Goal: Information Seeking & Learning: Learn about a topic

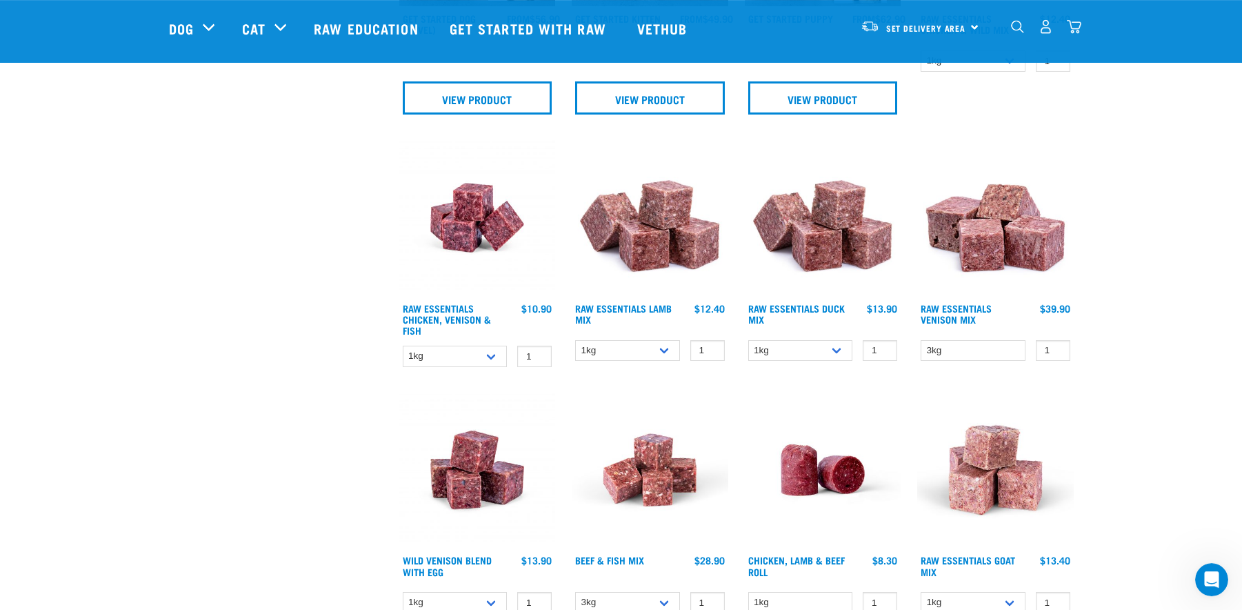
scroll to position [1196, 0]
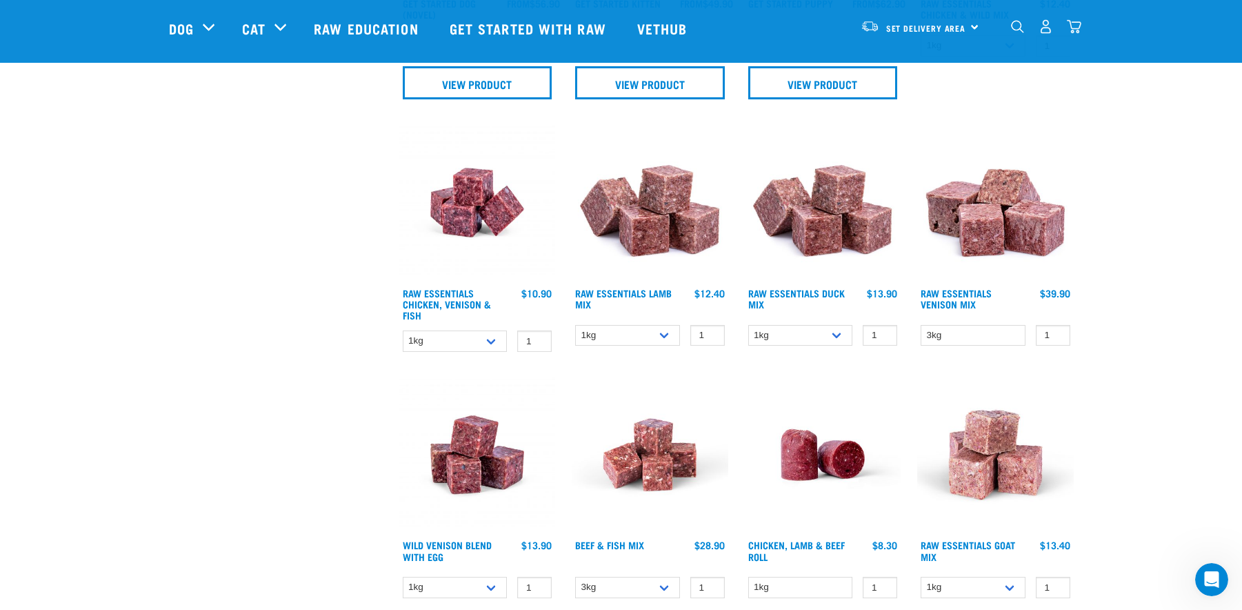
click at [650, 216] on img at bounding box center [650, 202] width 157 height 157
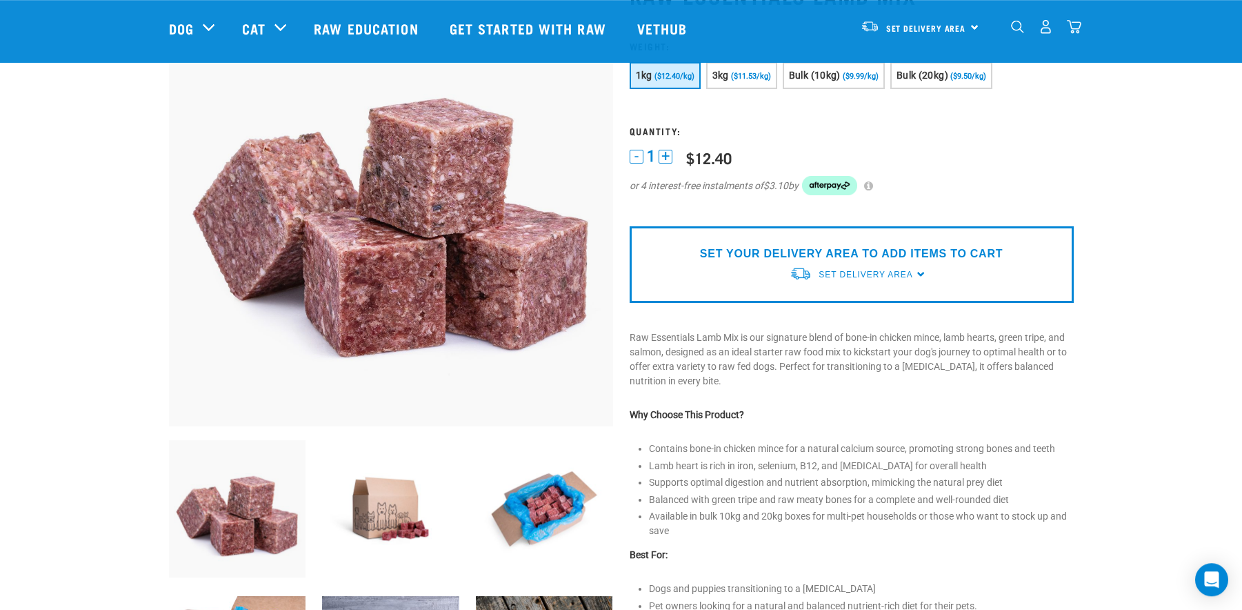
scroll to position [141, 0]
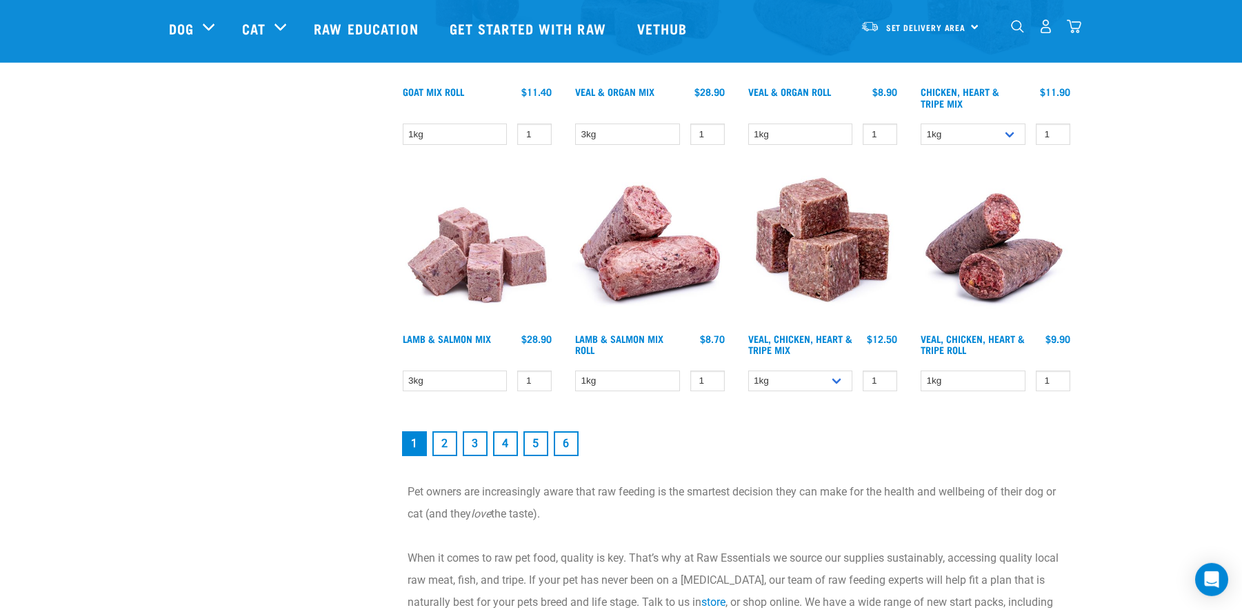
scroll to position [1899, 0]
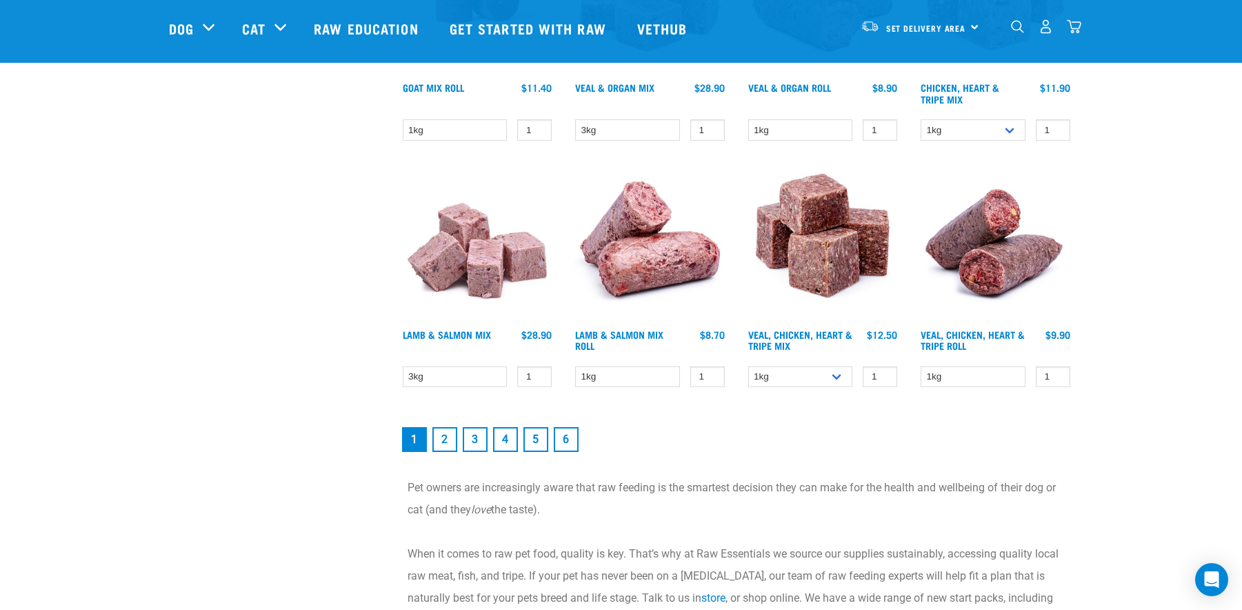
click at [448, 434] on link "2" at bounding box center [444, 439] width 25 height 25
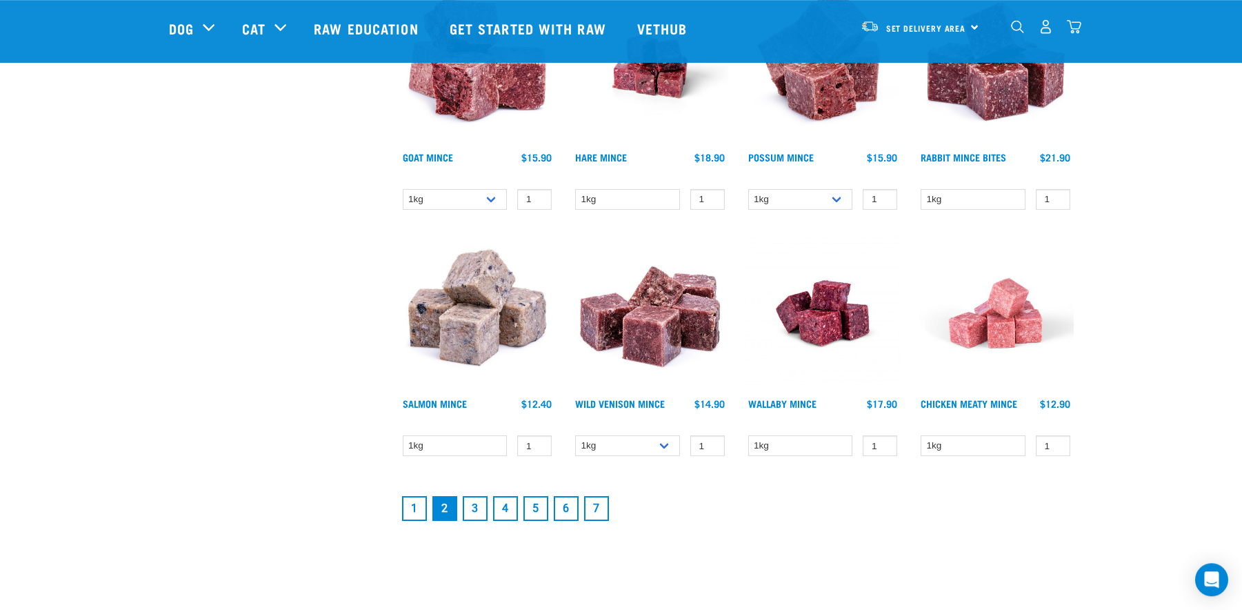
scroll to position [1688, 0]
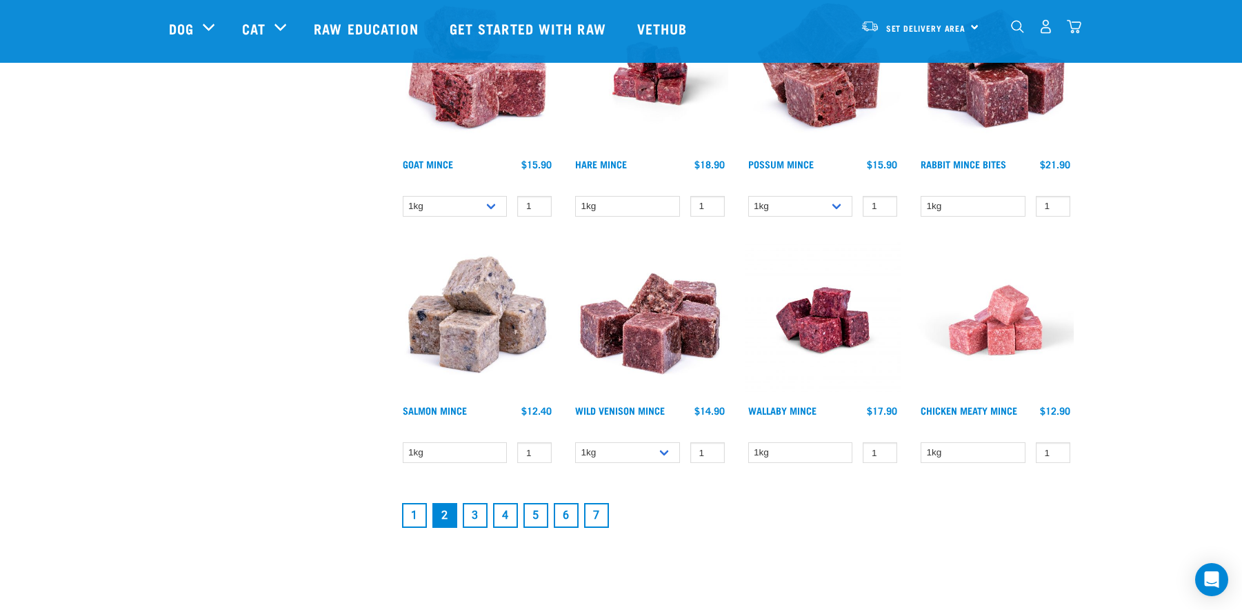
click at [472, 512] on link "3" at bounding box center [475, 515] width 25 height 25
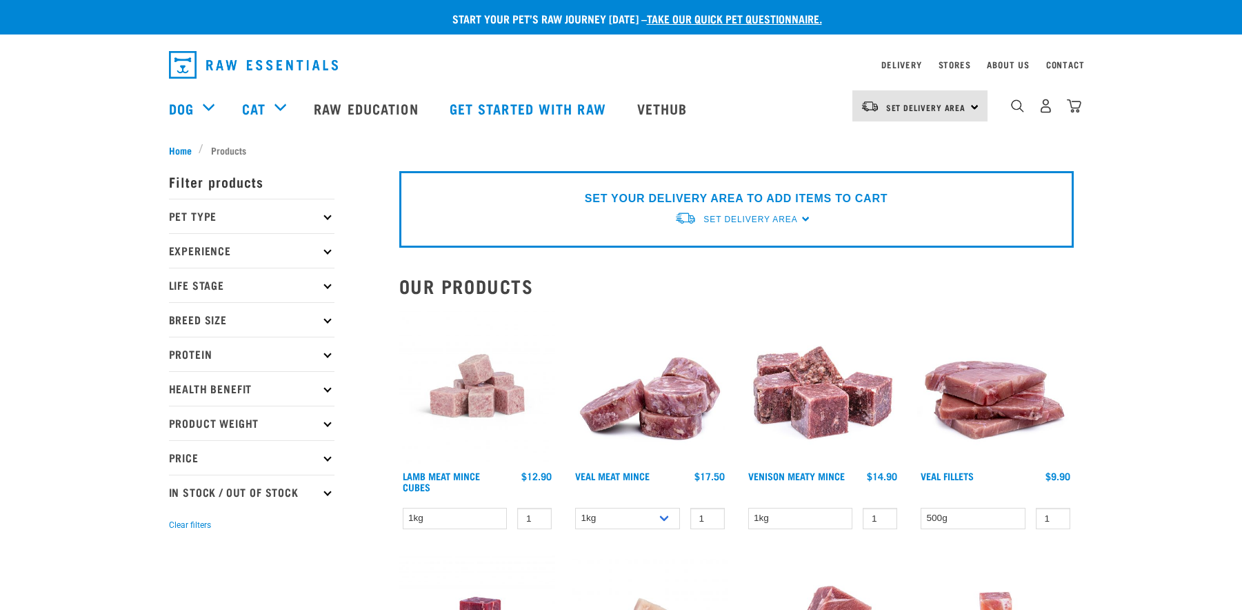
click at [473, 386] on img at bounding box center [477, 386] width 157 height 157
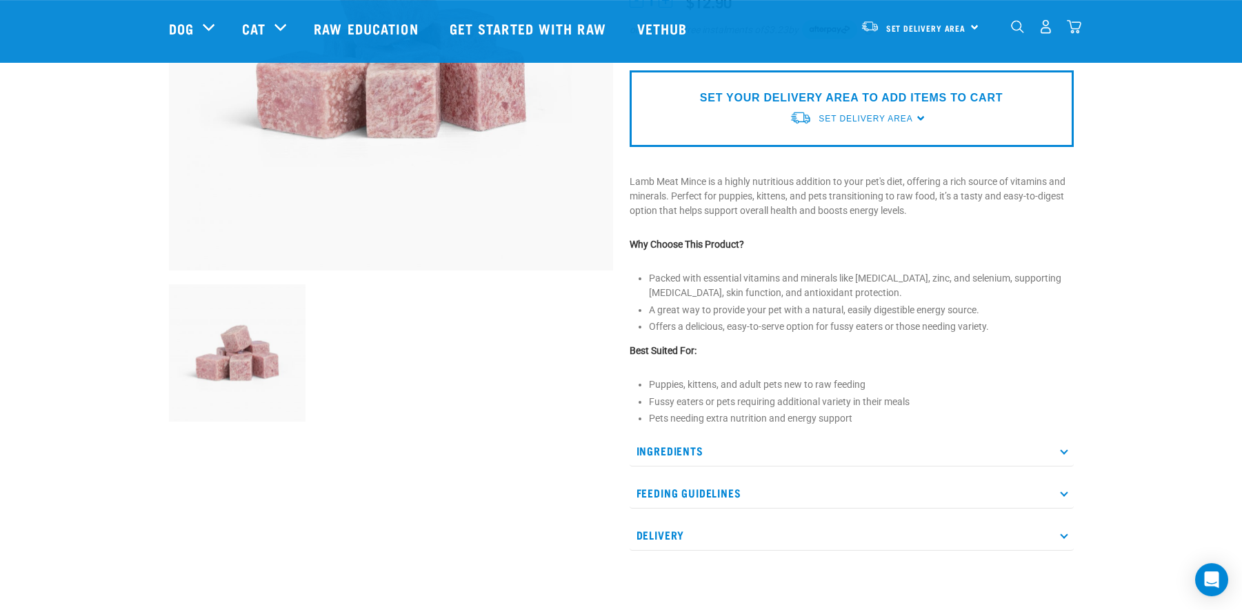
scroll to position [281, 0]
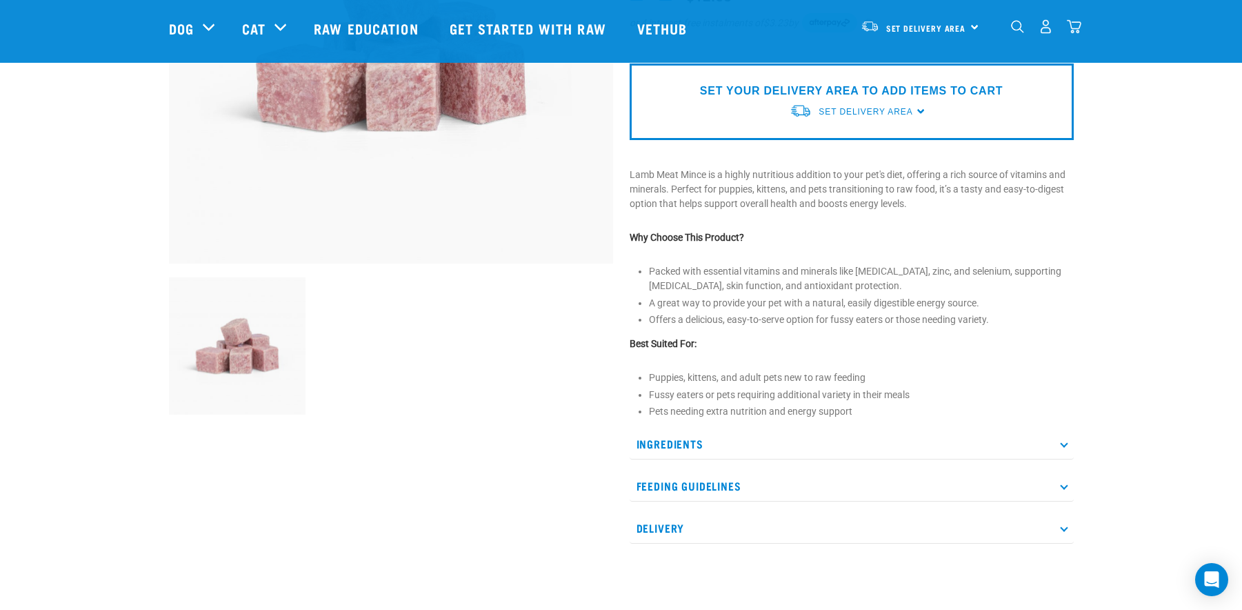
click at [1061, 445] on icon at bounding box center [1064, 444] width 8 height 8
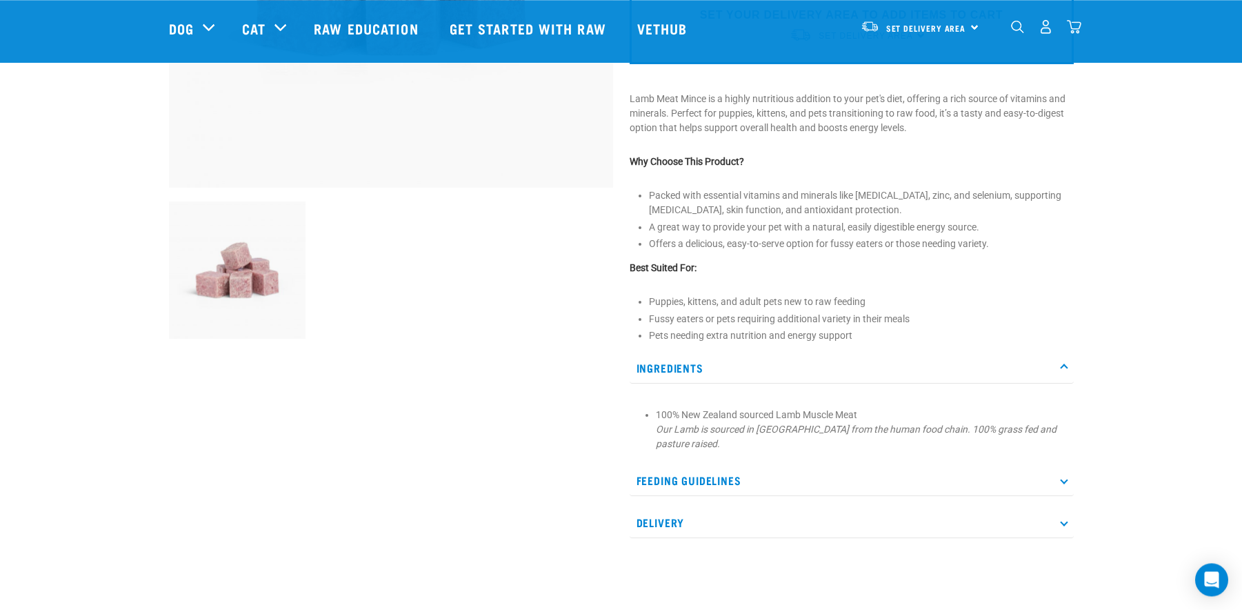
scroll to position [352, 0]
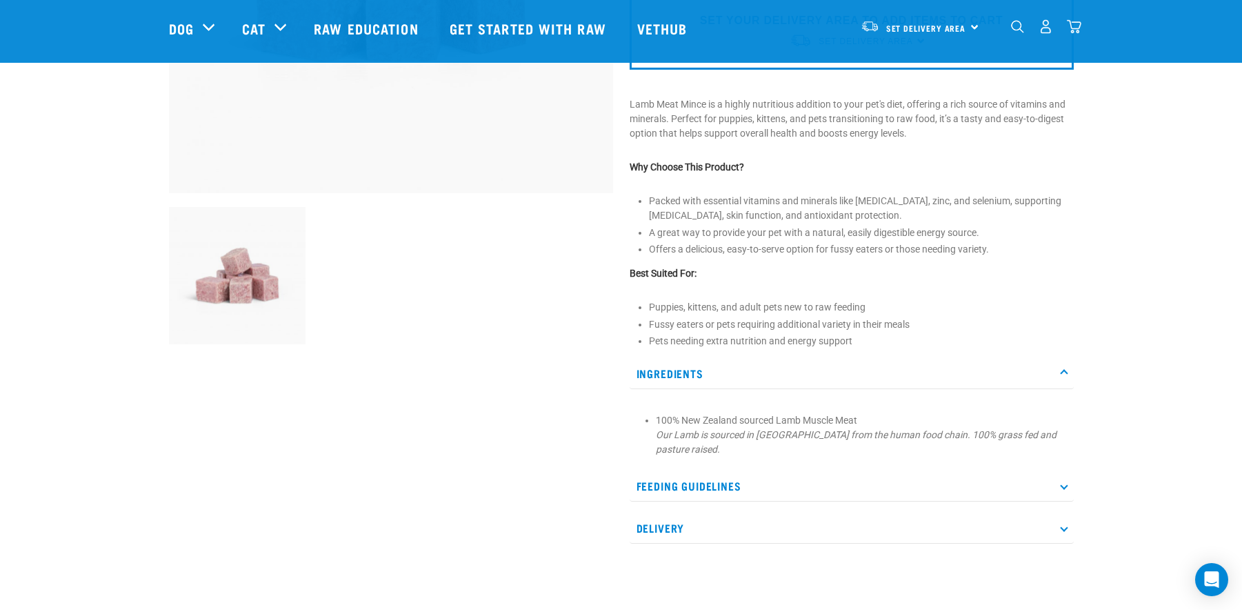
click at [1062, 485] on p "Feeding Guidelines" at bounding box center [852, 485] width 444 height 31
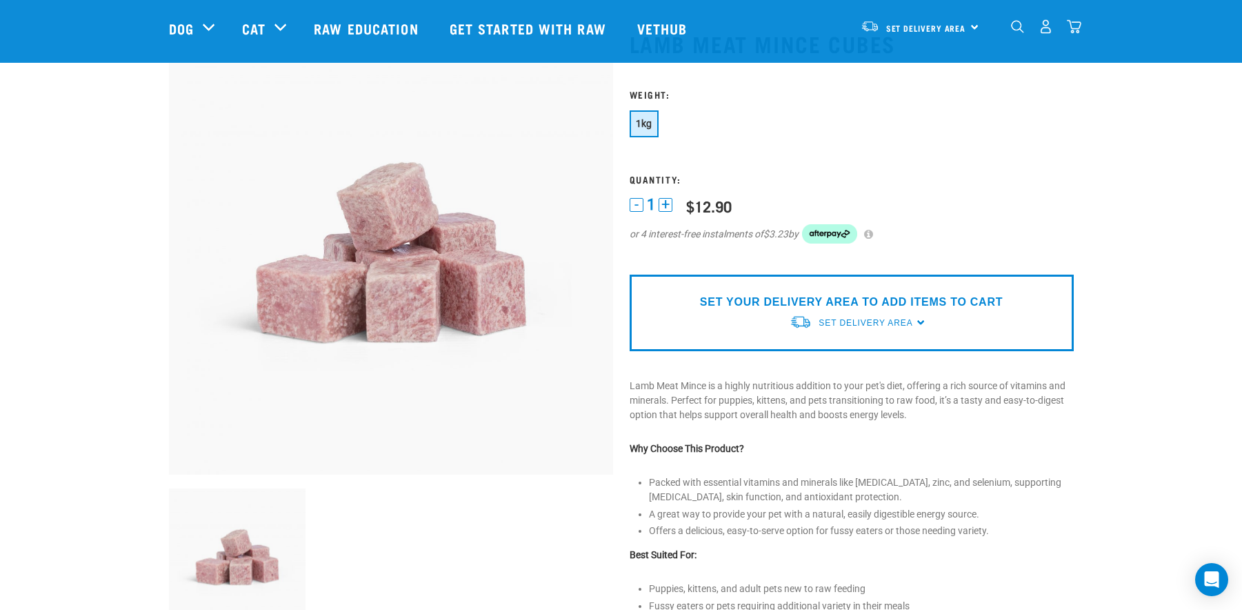
scroll to position [0, 0]
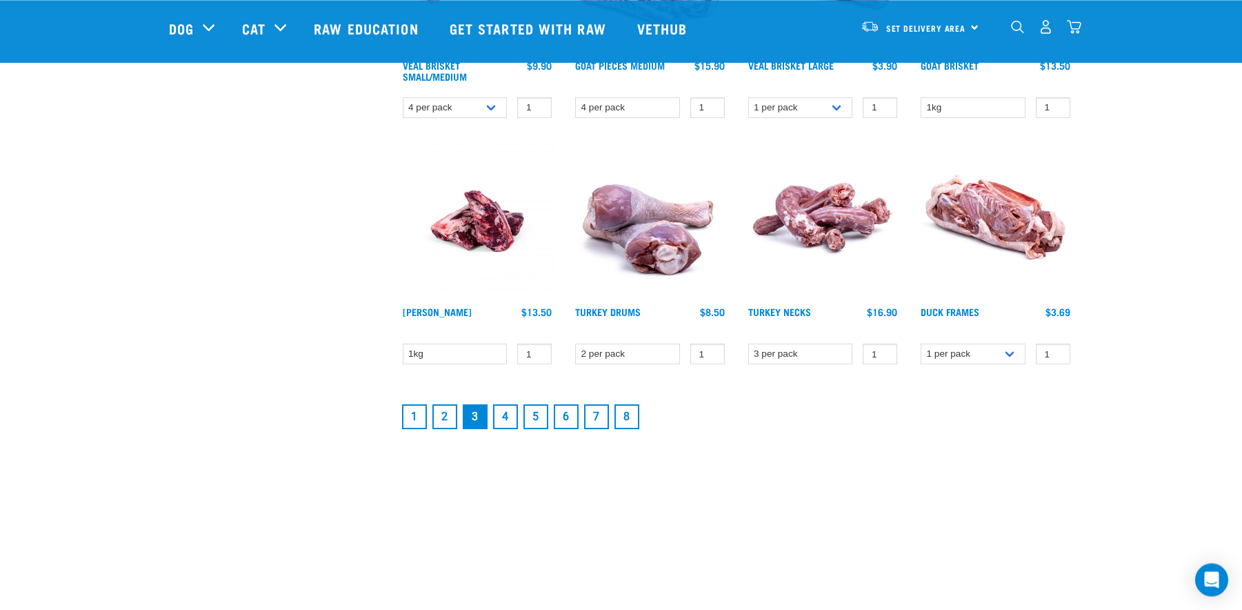
scroll to position [1899, 0]
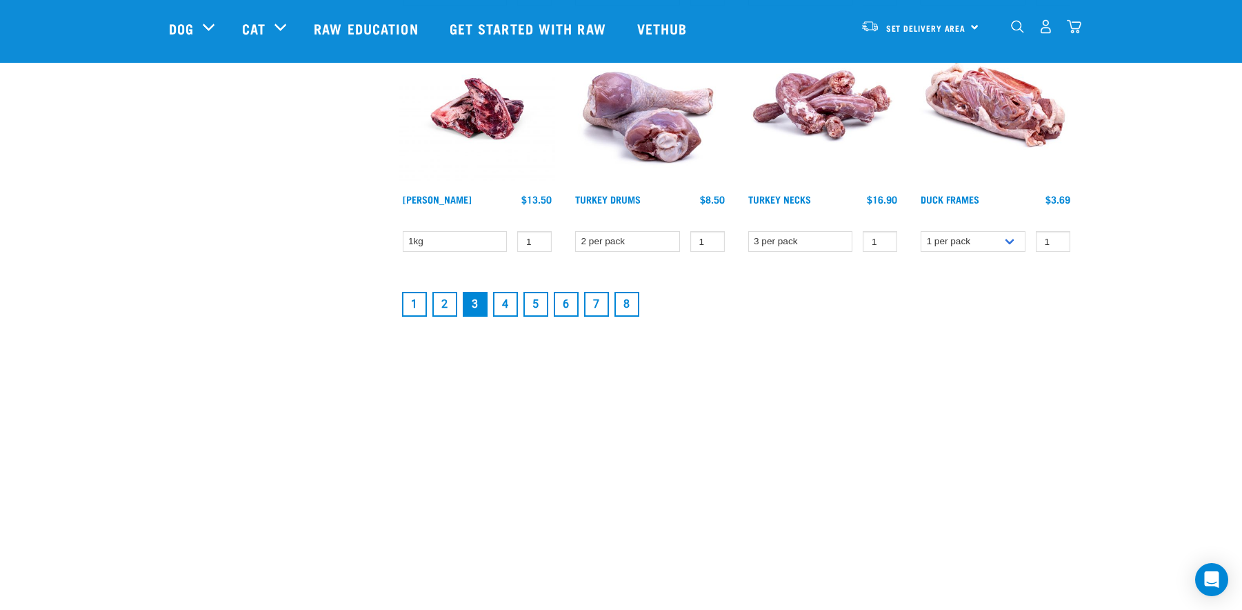
click at [501, 299] on link "4" at bounding box center [505, 304] width 25 height 25
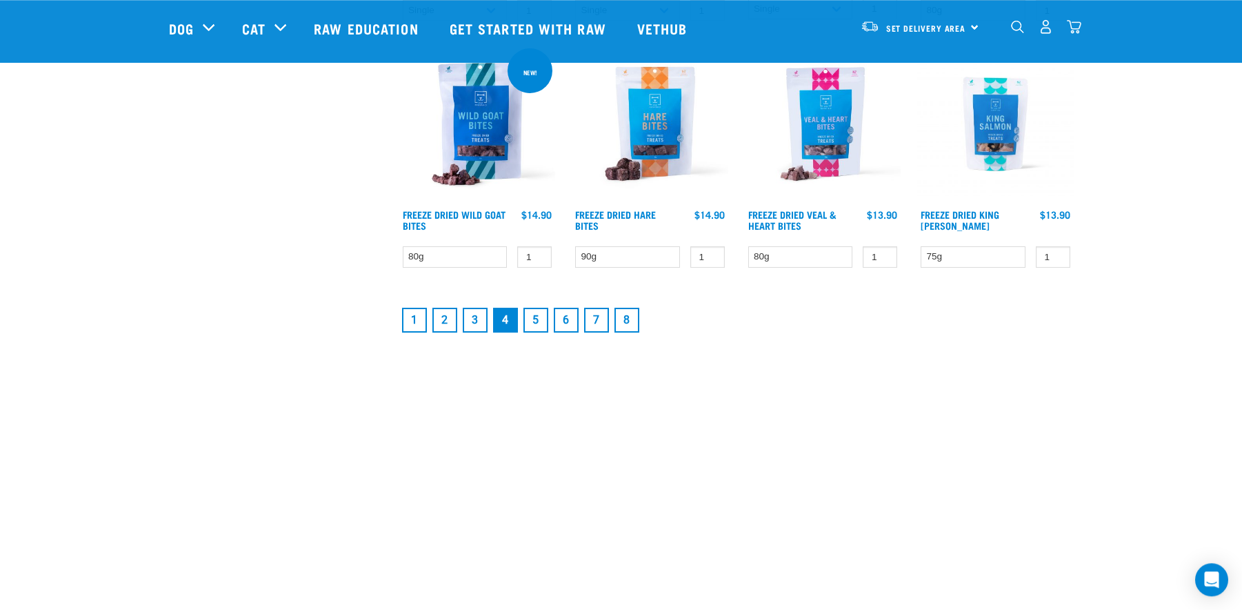
scroll to position [1969, 0]
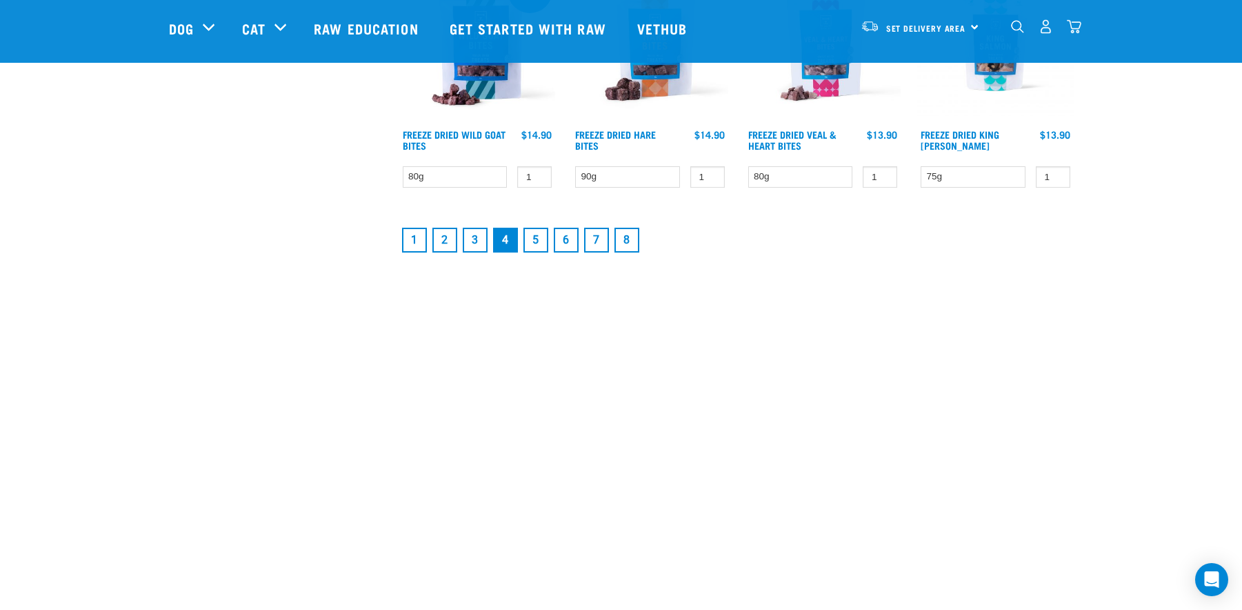
click at [532, 244] on link "5" at bounding box center [535, 240] width 25 height 25
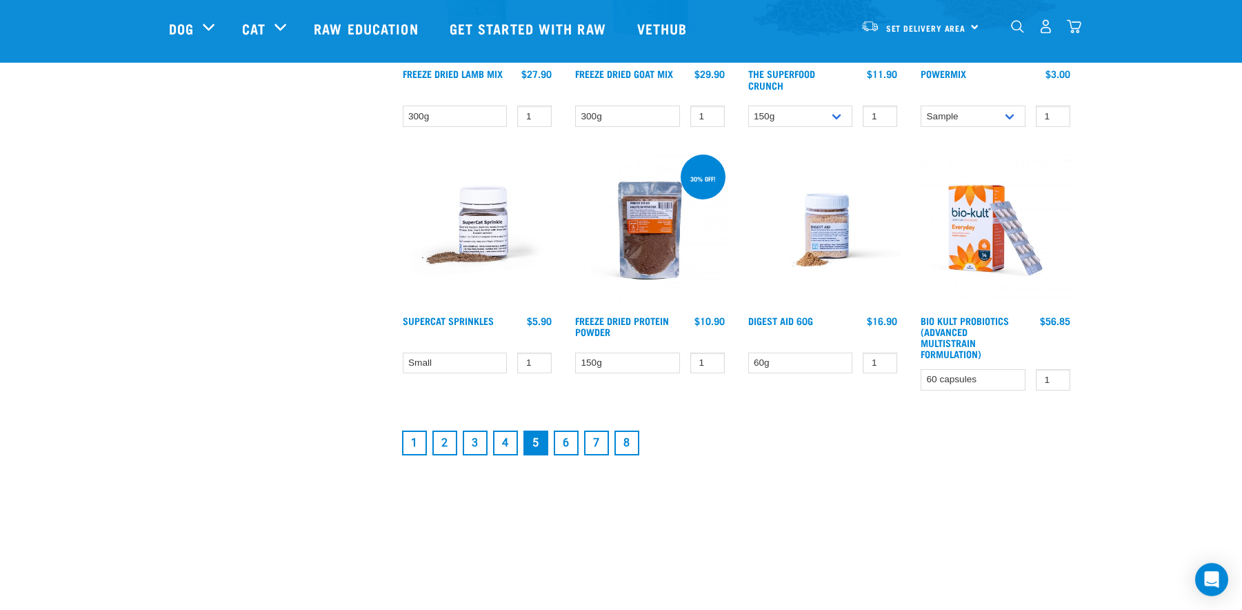
scroll to position [1829, 0]
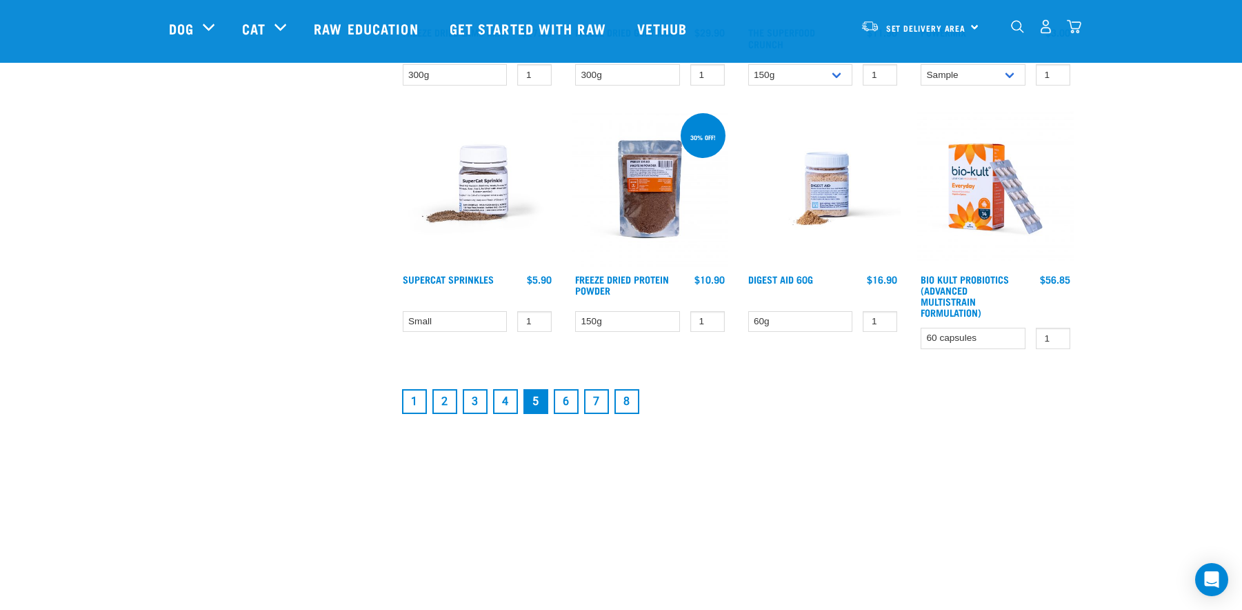
click at [561, 395] on link "6" at bounding box center [566, 401] width 25 height 25
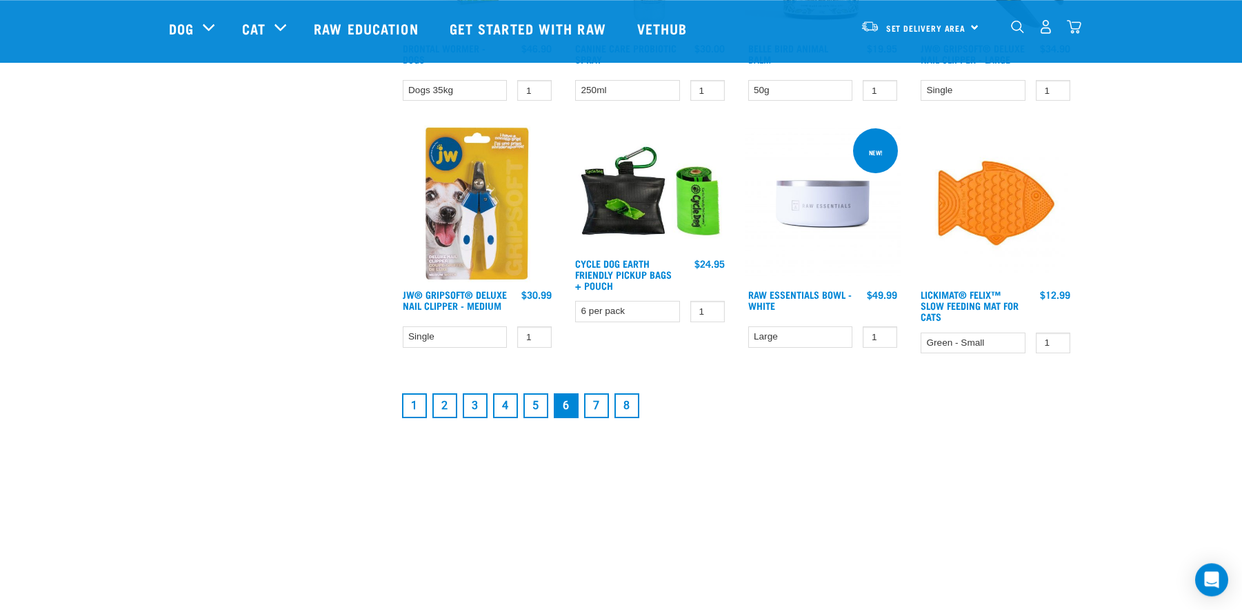
scroll to position [1829, 0]
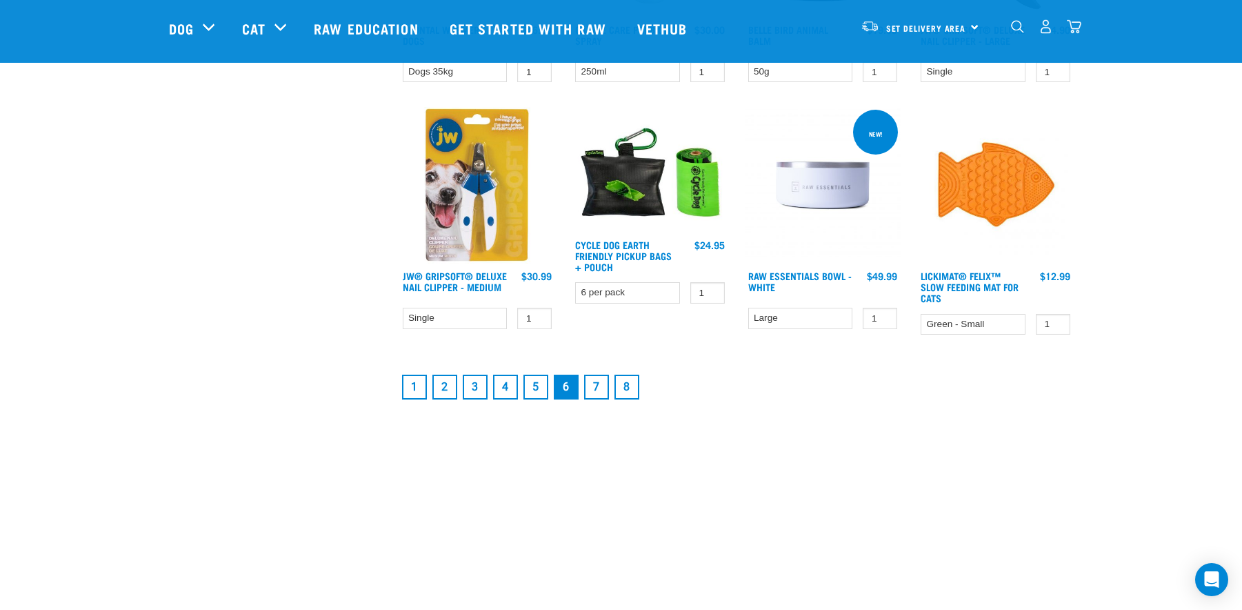
click at [600, 392] on link "7" at bounding box center [596, 386] width 25 height 25
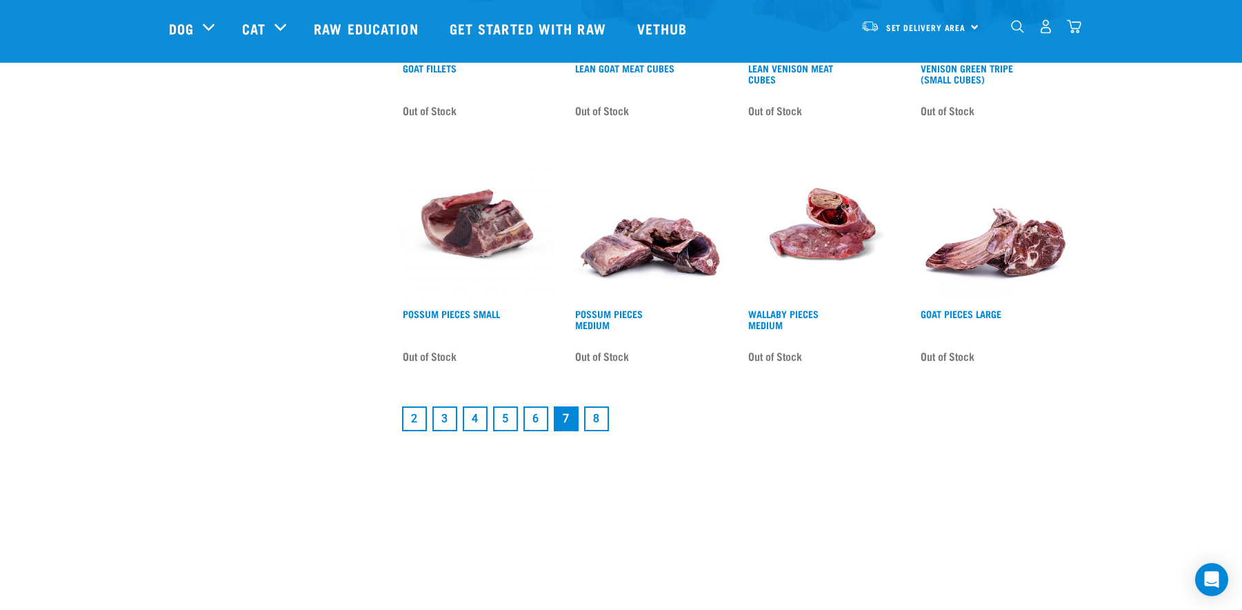
scroll to position [1829, 0]
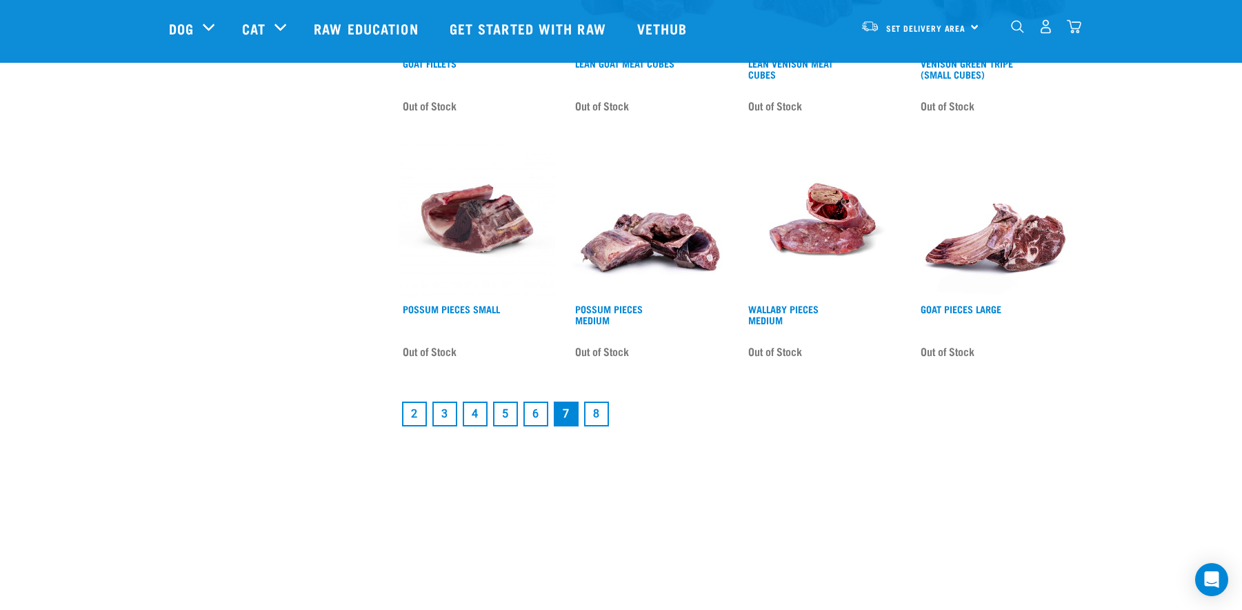
click at [590, 409] on link "8" at bounding box center [596, 413] width 25 height 25
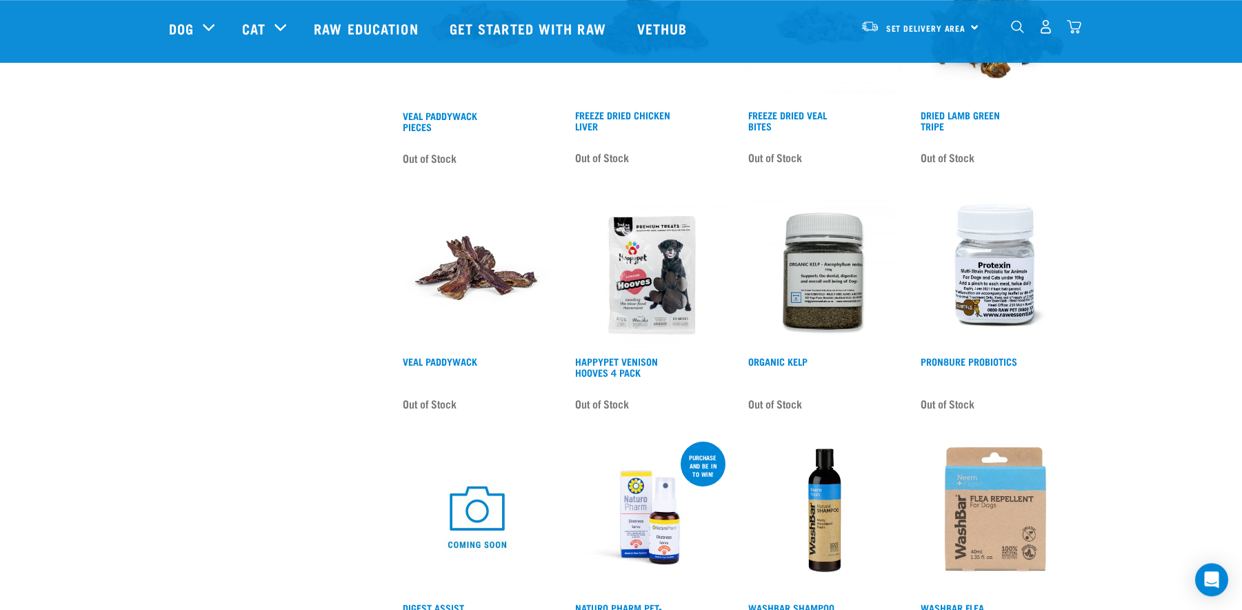
scroll to position [703, 0]
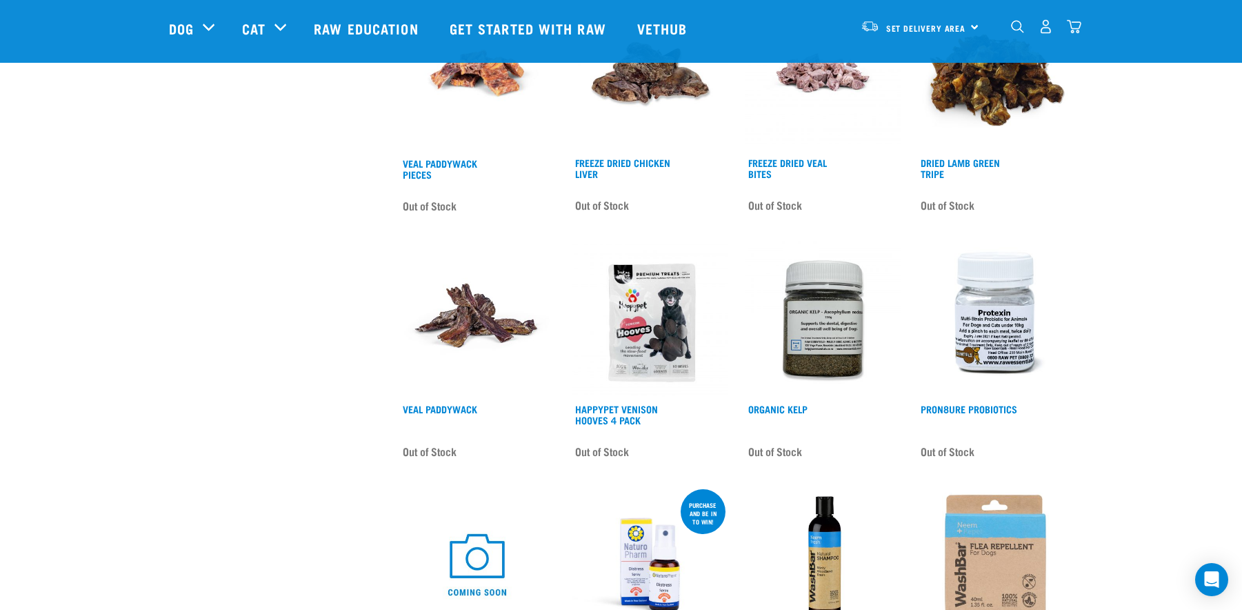
click at [839, 320] on img at bounding box center [823, 319] width 157 height 157
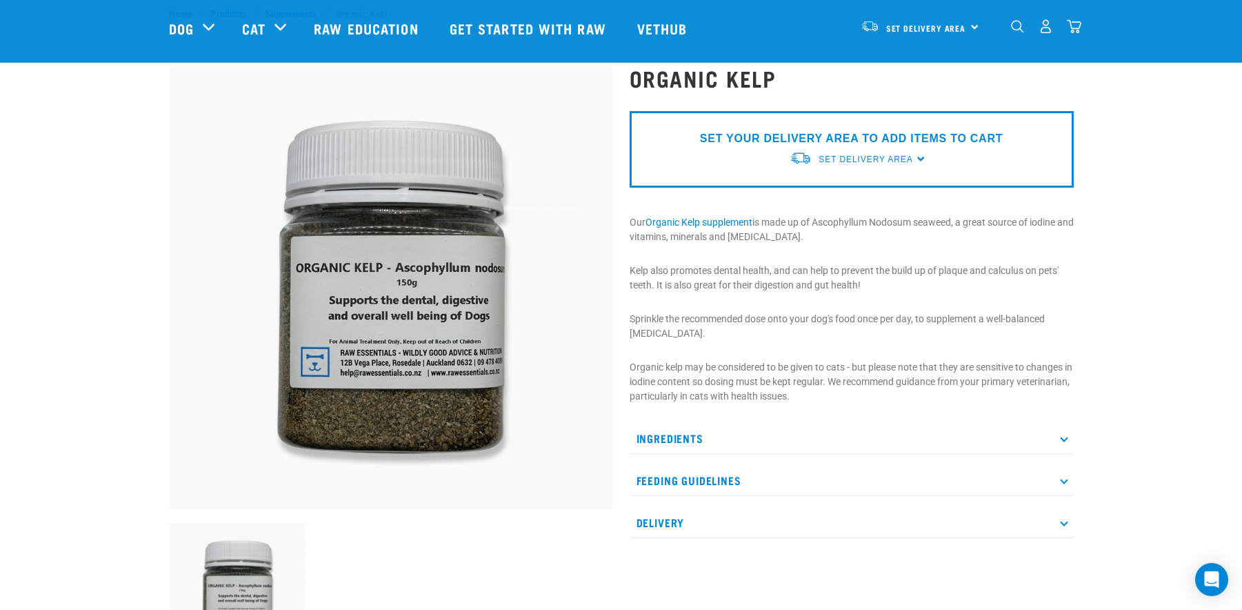
scroll to position [70, 0]
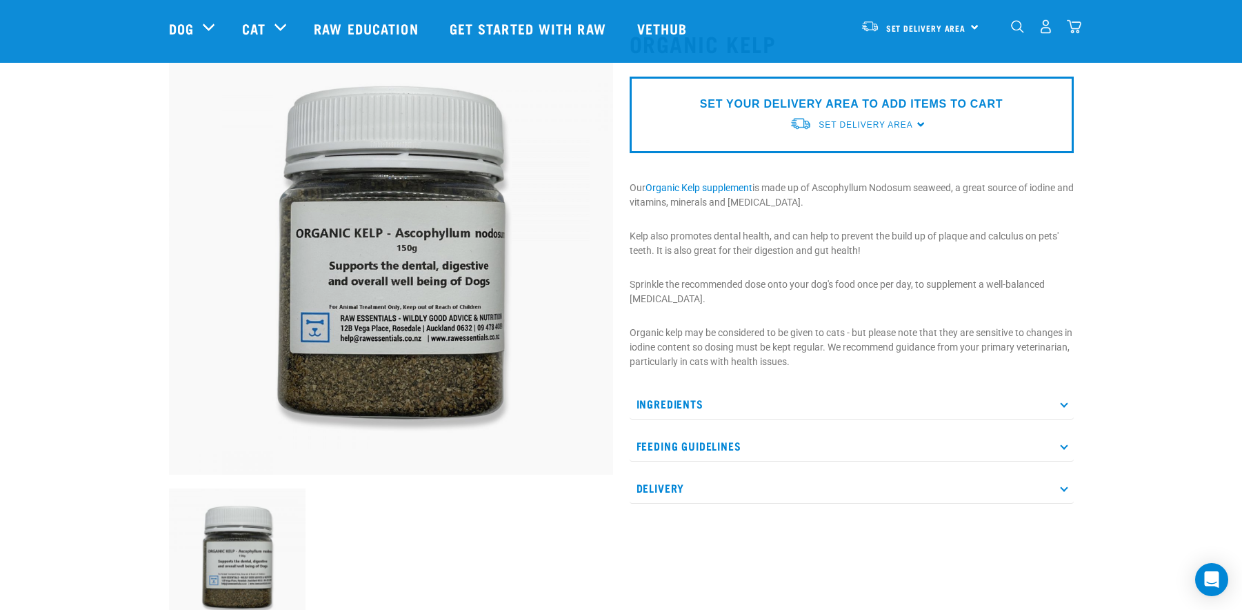
click at [1061, 404] on icon at bounding box center [1064, 403] width 8 height 8
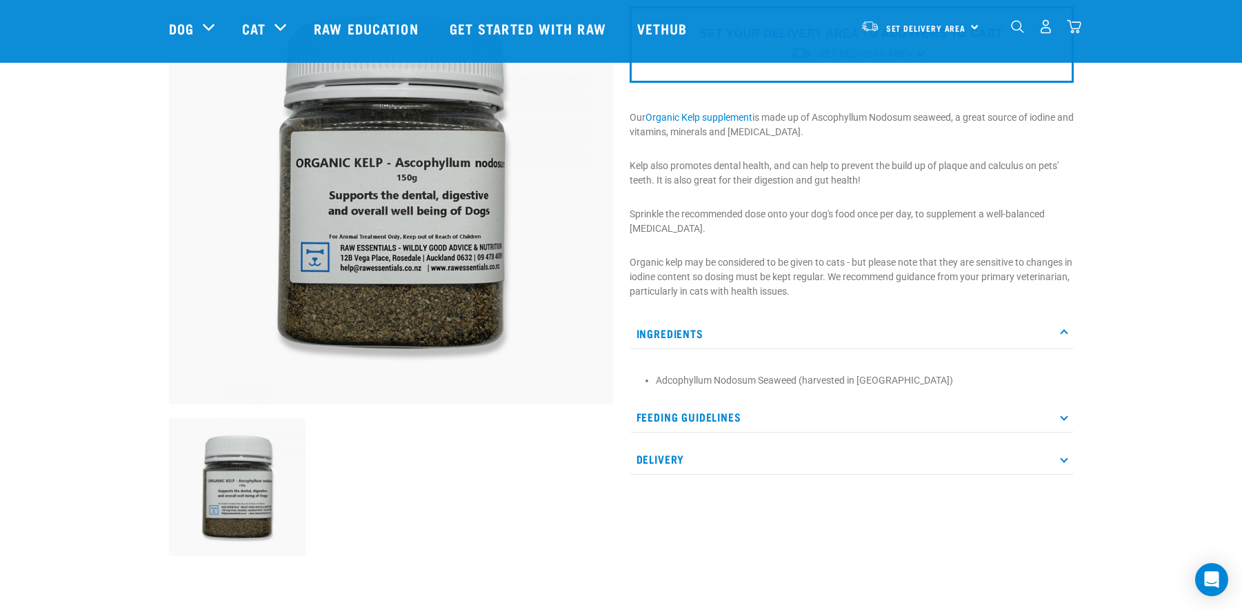
scroll to position [0, 0]
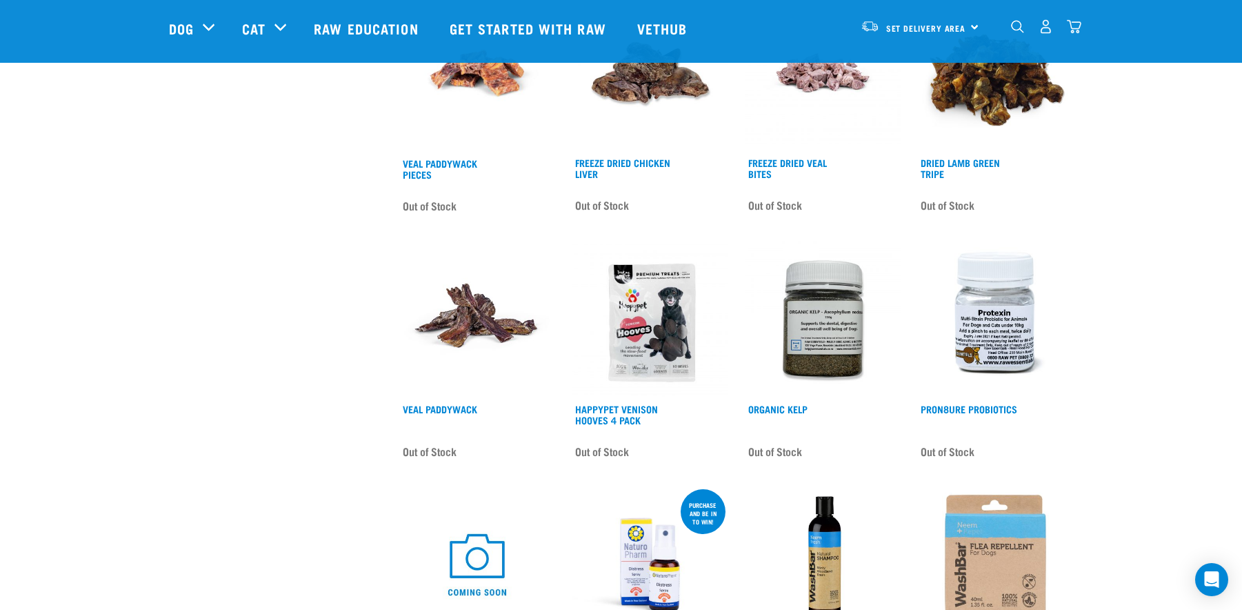
scroll to position [422, 0]
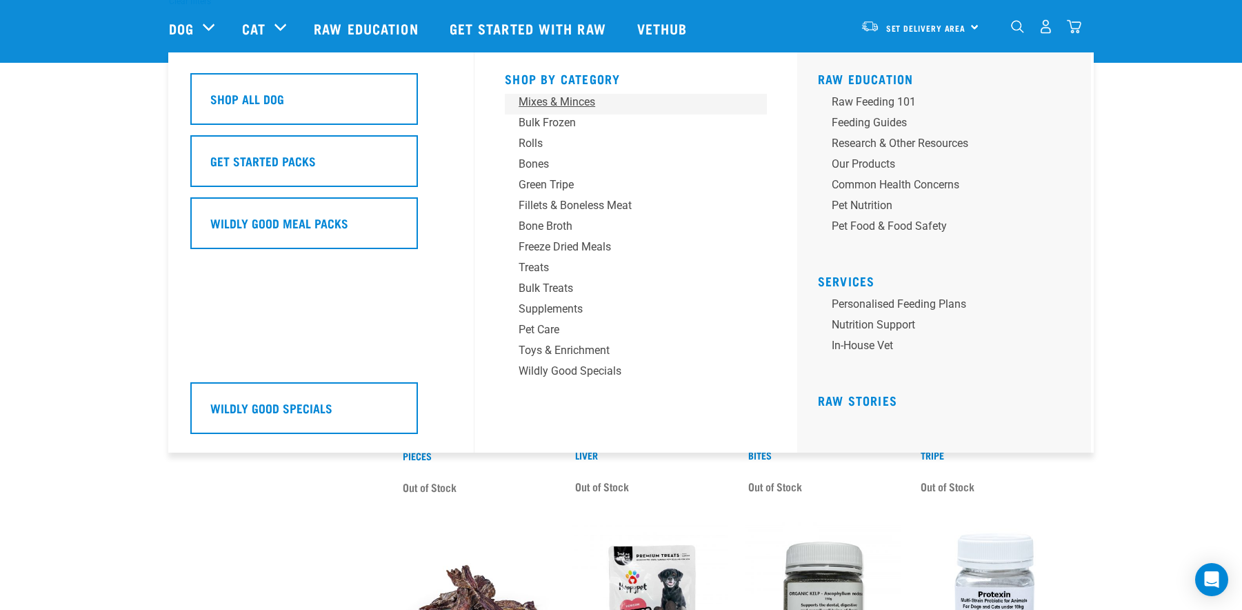
click at [579, 103] on div "Mixes & Minces" at bounding box center [626, 102] width 215 height 17
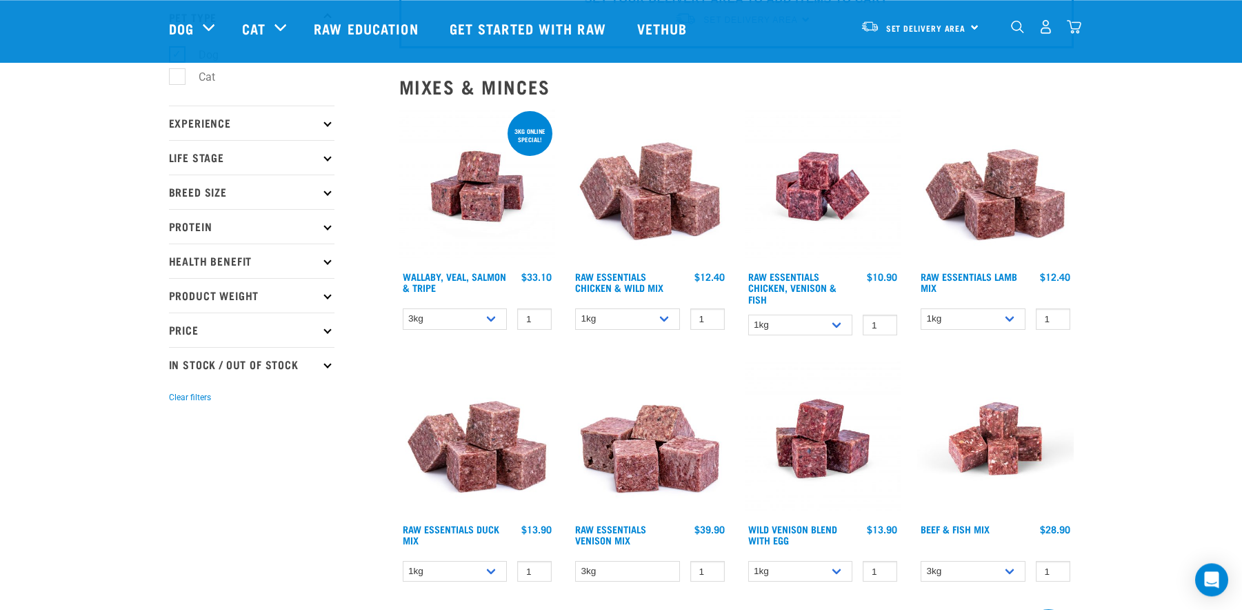
scroll to position [70, 0]
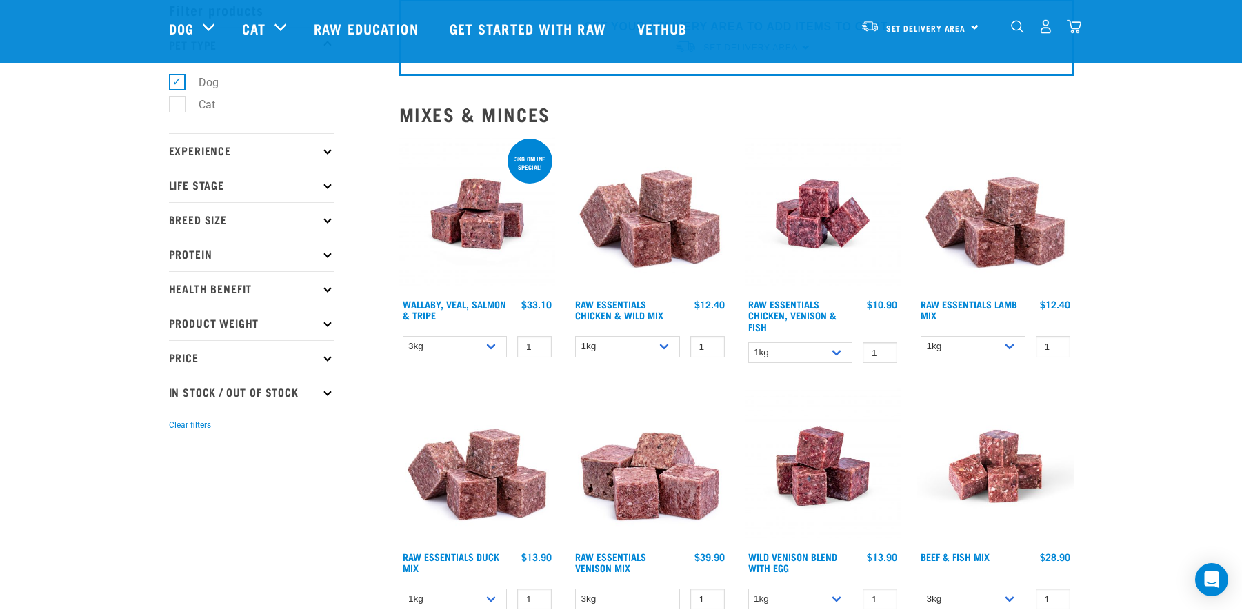
click at [995, 229] on img at bounding box center [995, 214] width 157 height 157
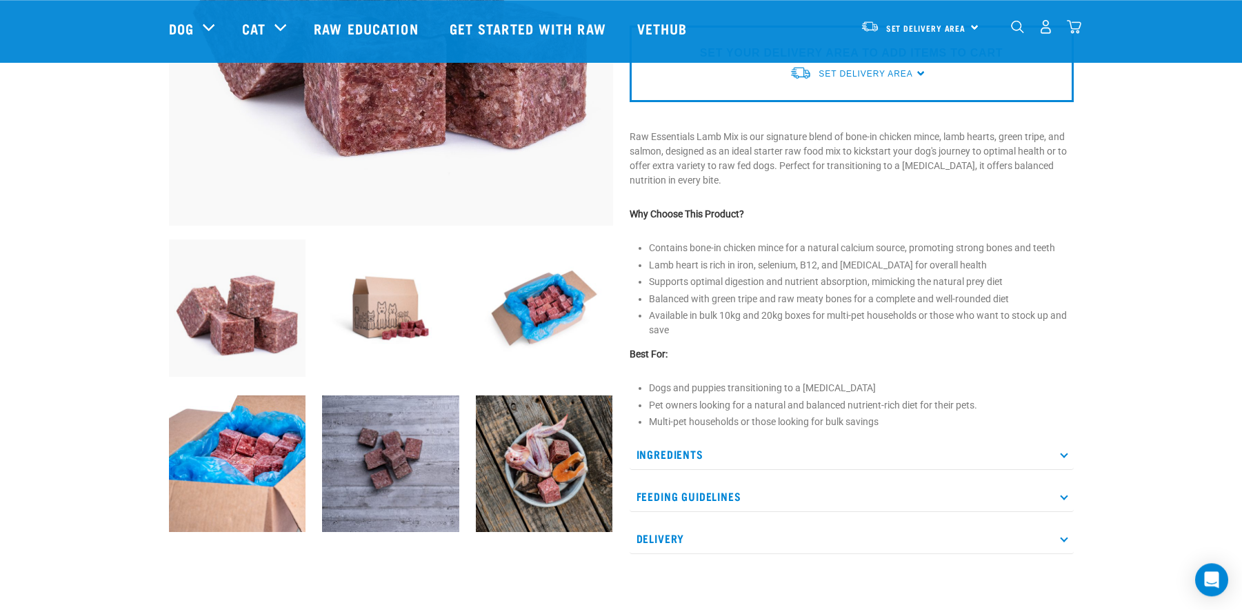
scroll to position [352, 0]
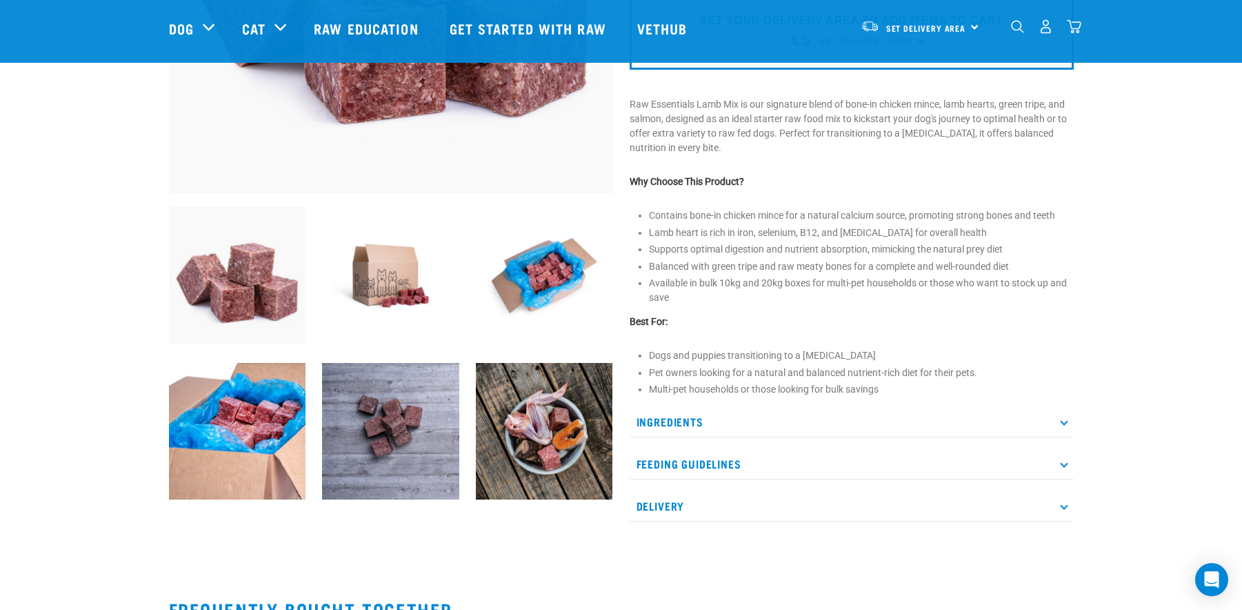
click at [1062, 426] on p "Ingredients" at bounding box center [852, 421] width 444 height 31
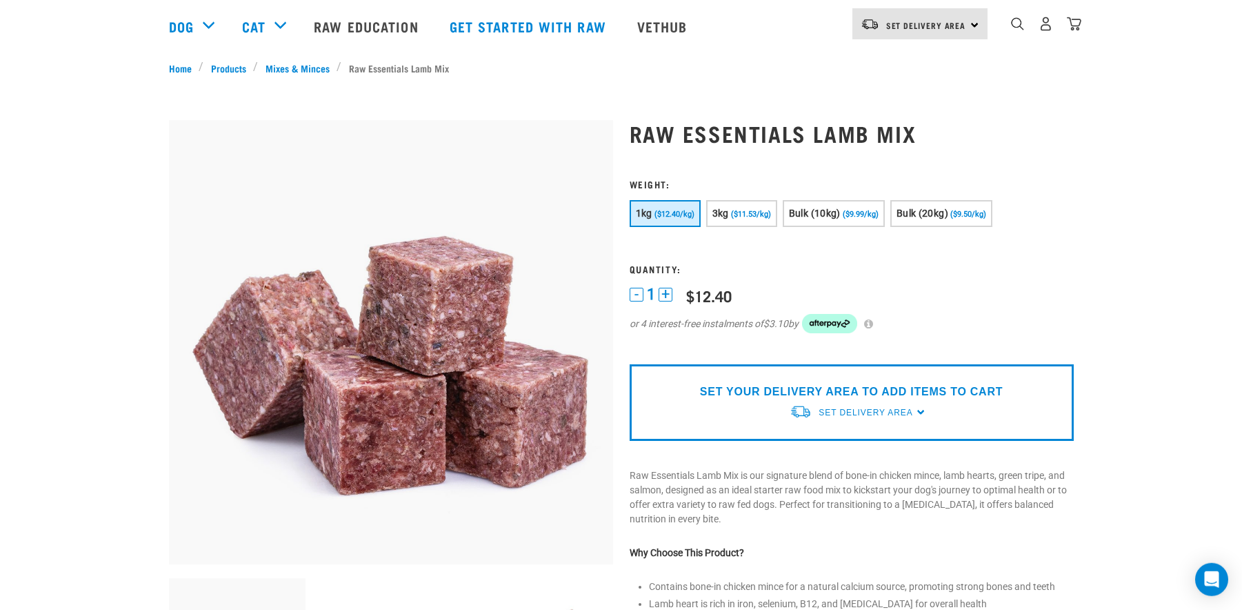
scroll to position [0, 0]
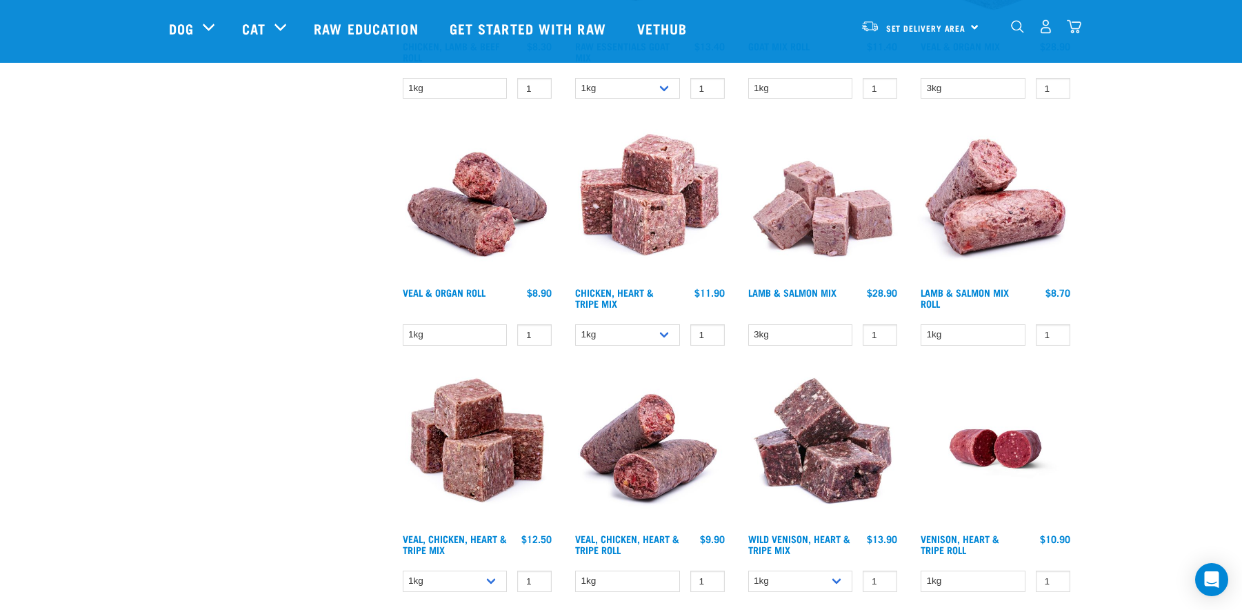
scroll to position [844, 0]
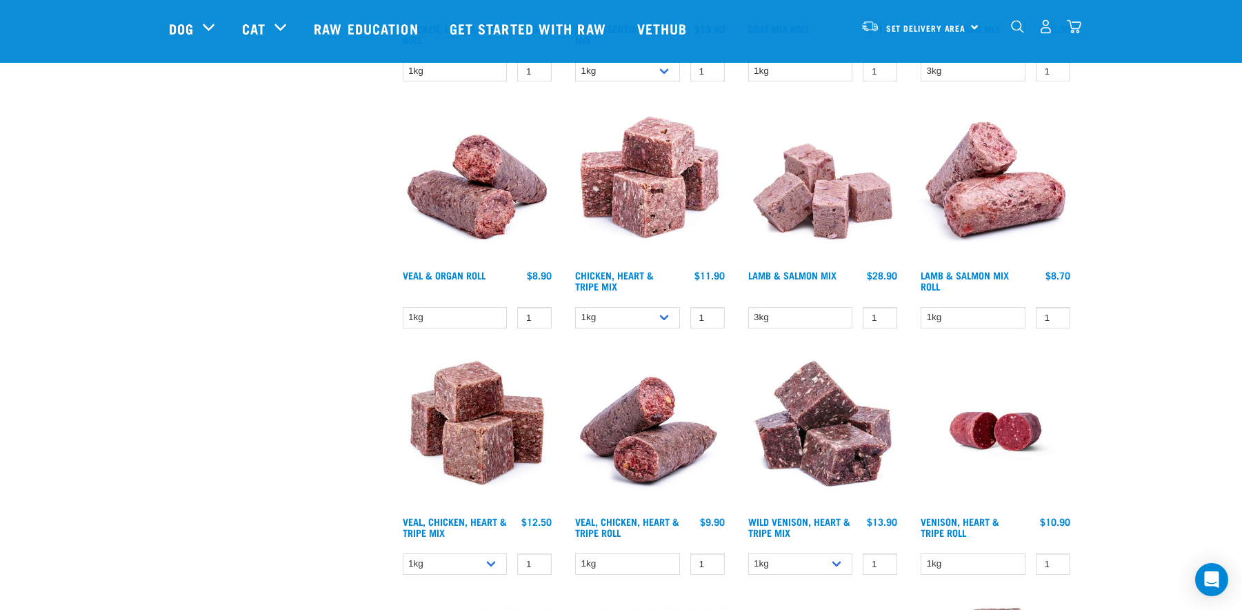
click at [825, 197] on img at bounding box center [823, 184] width 157 height 157
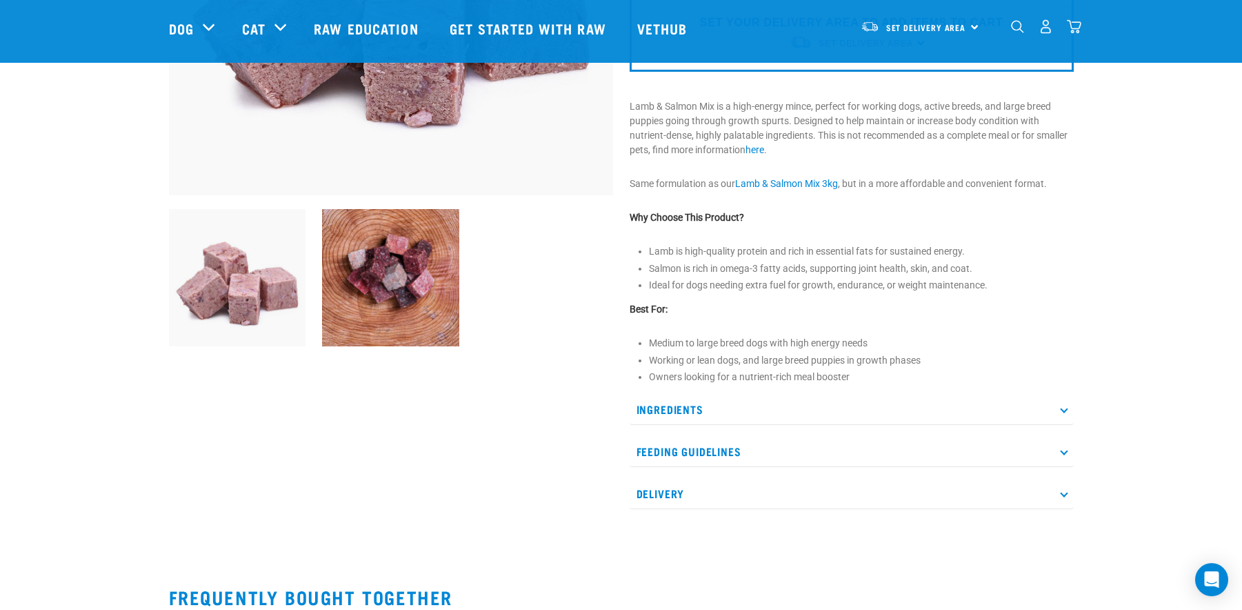
scroll to position [352, 0]
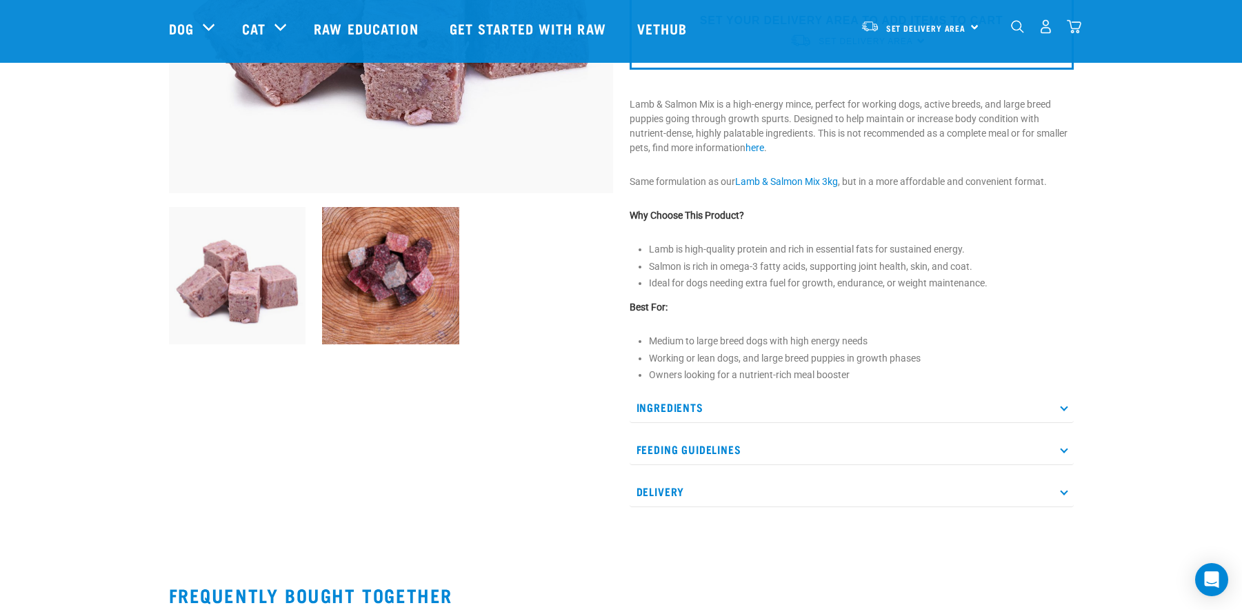
click at [1062, 410] on icon at bounding box center [1064, 407] width 8 height 8
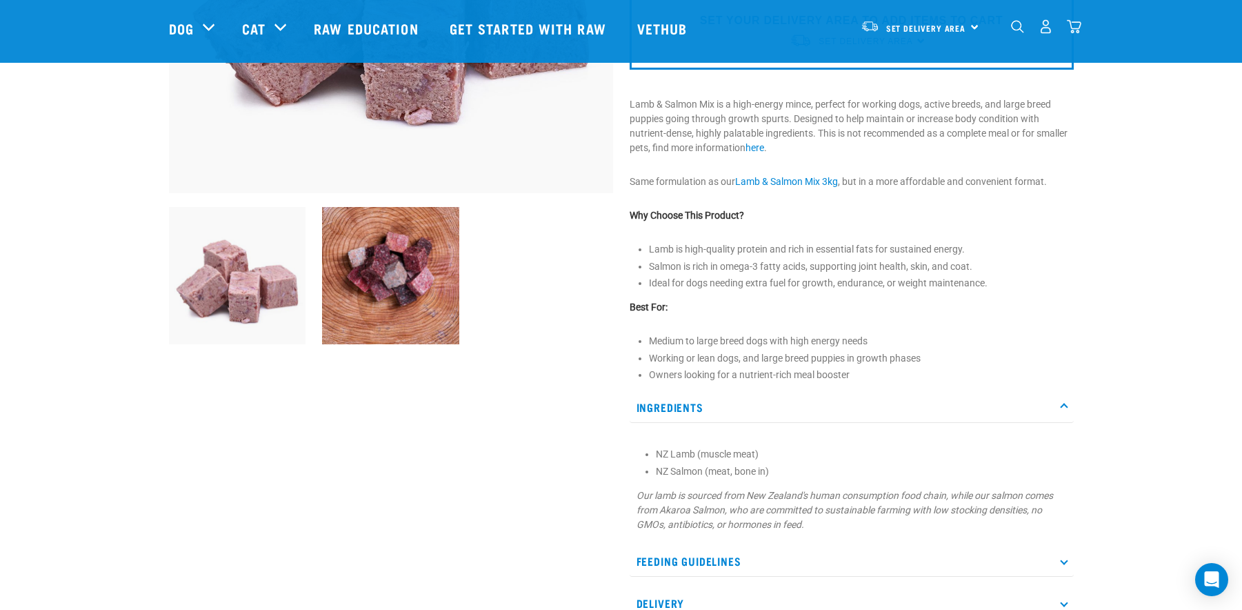
scroll to position [422, 0]
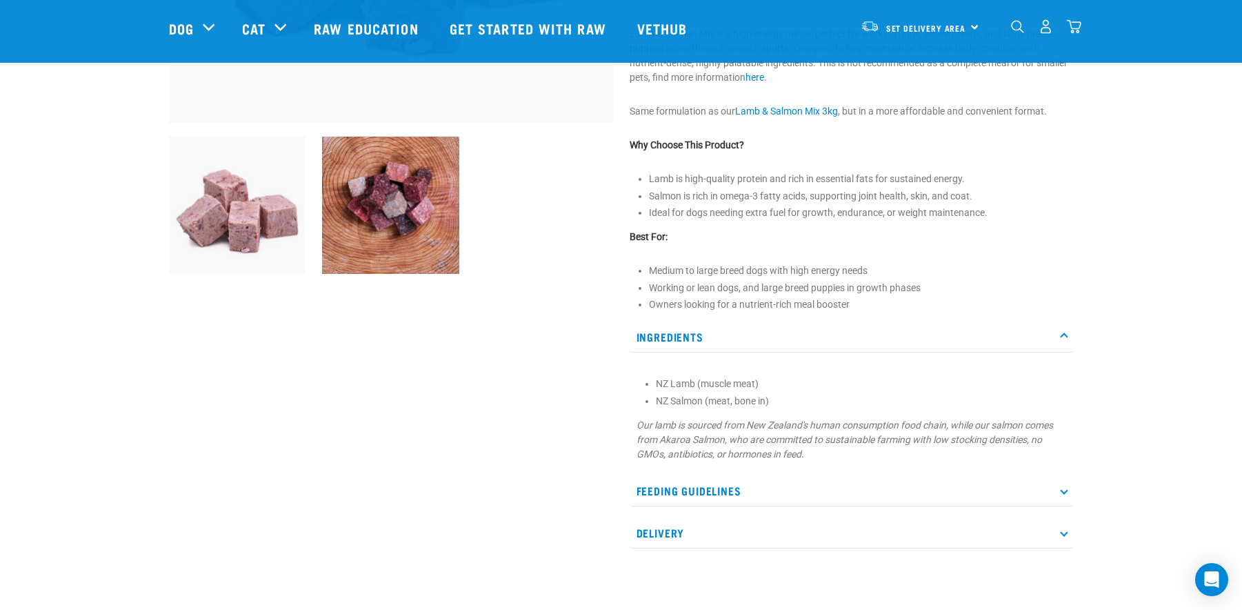
click at [1064, 492] on icon at bounding box center [1064, 490] width 8 height 8
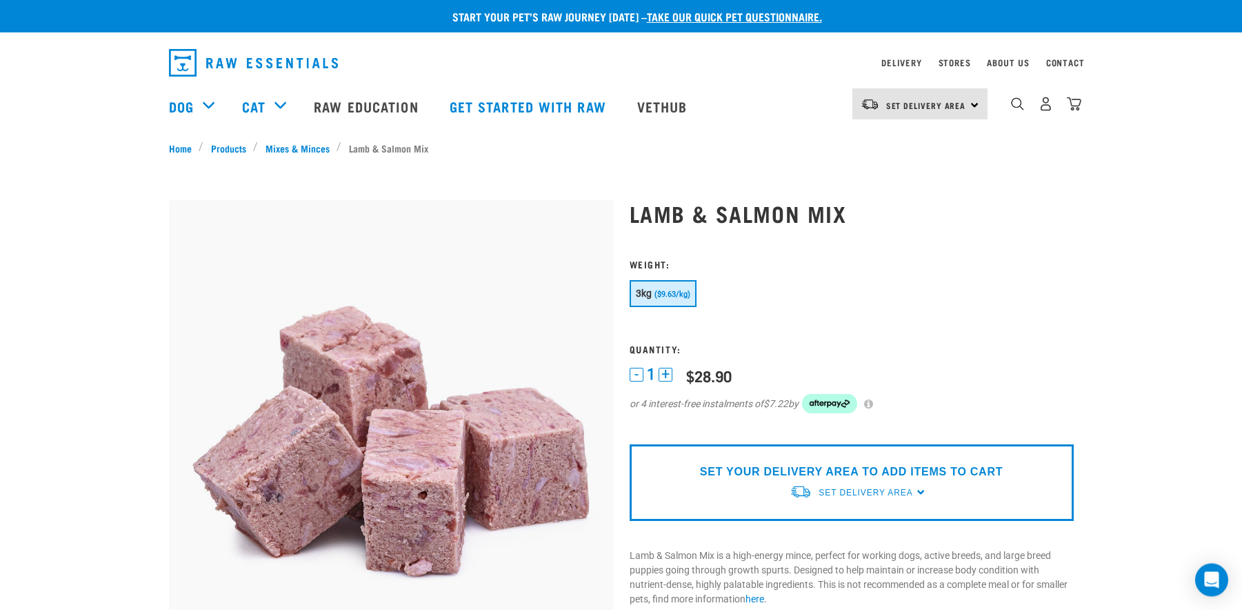
scroll to position [0, 0]
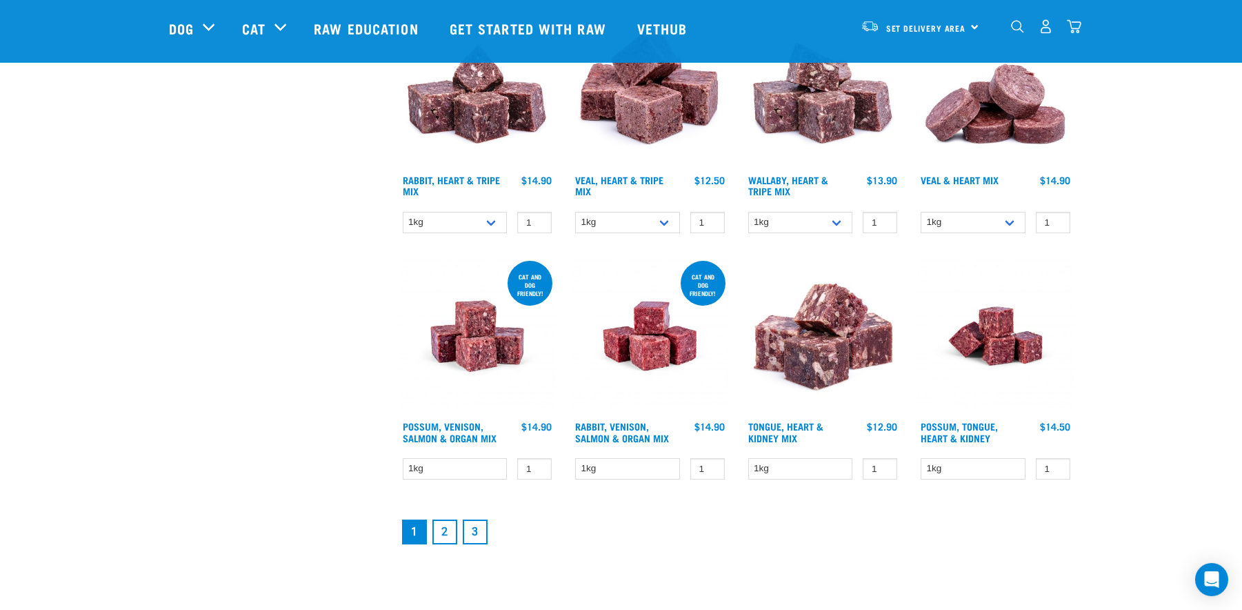
scroll to position [1688, 0]
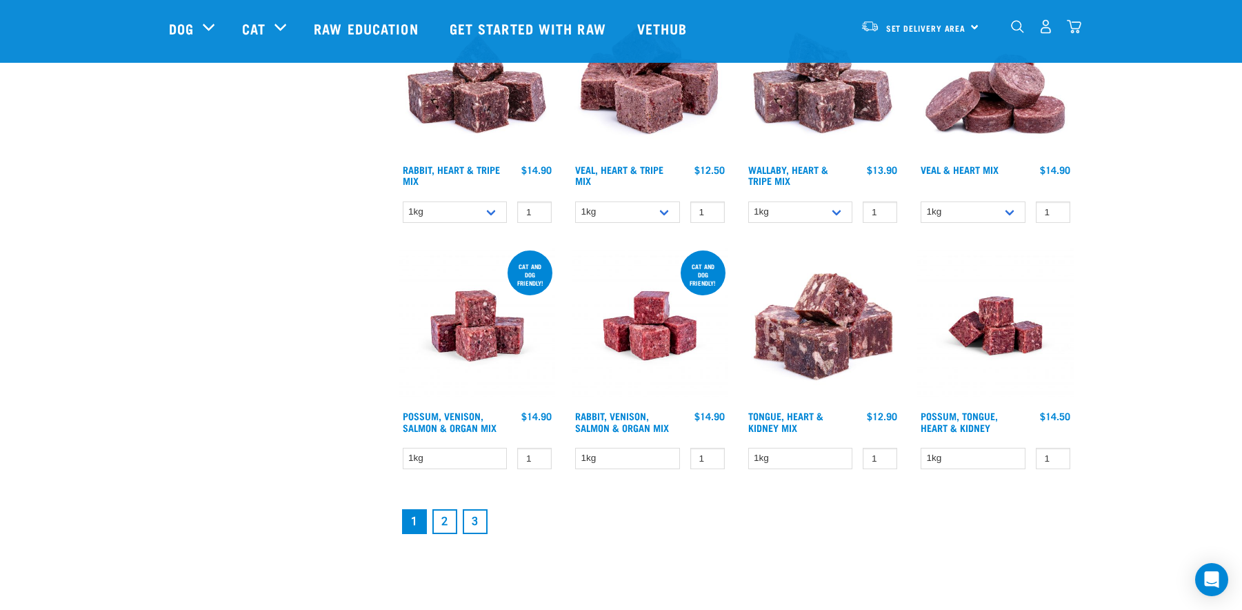
click at [439, 520] on link "2" at bounding box center [444, 521] width 25 height 25
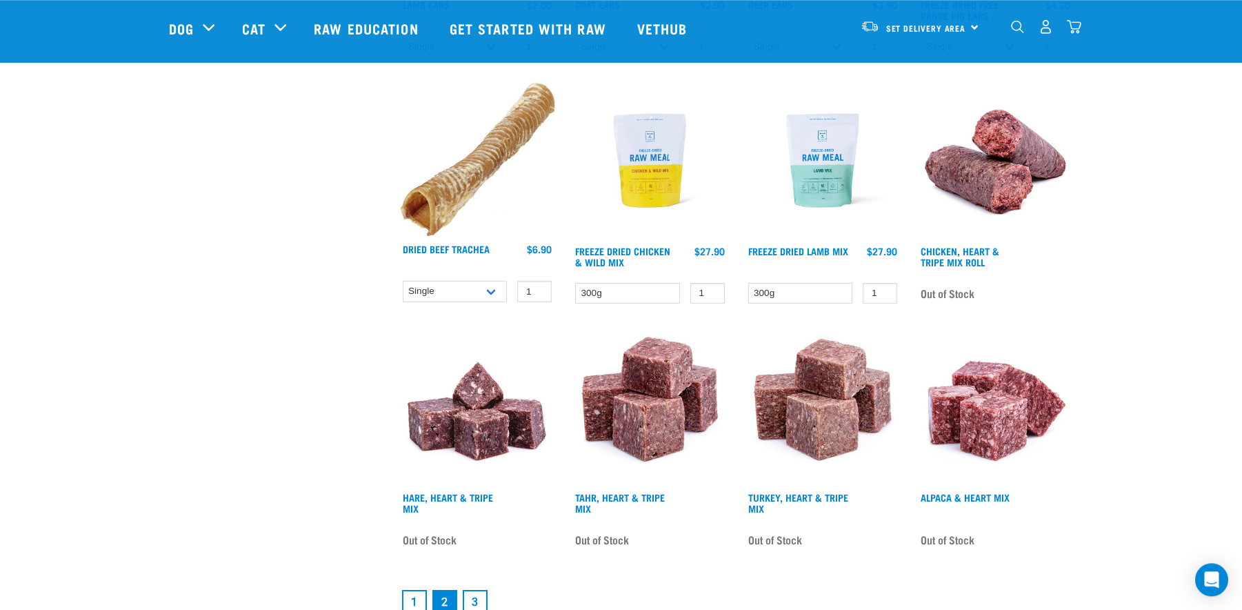
scroll to position [1618, 0]
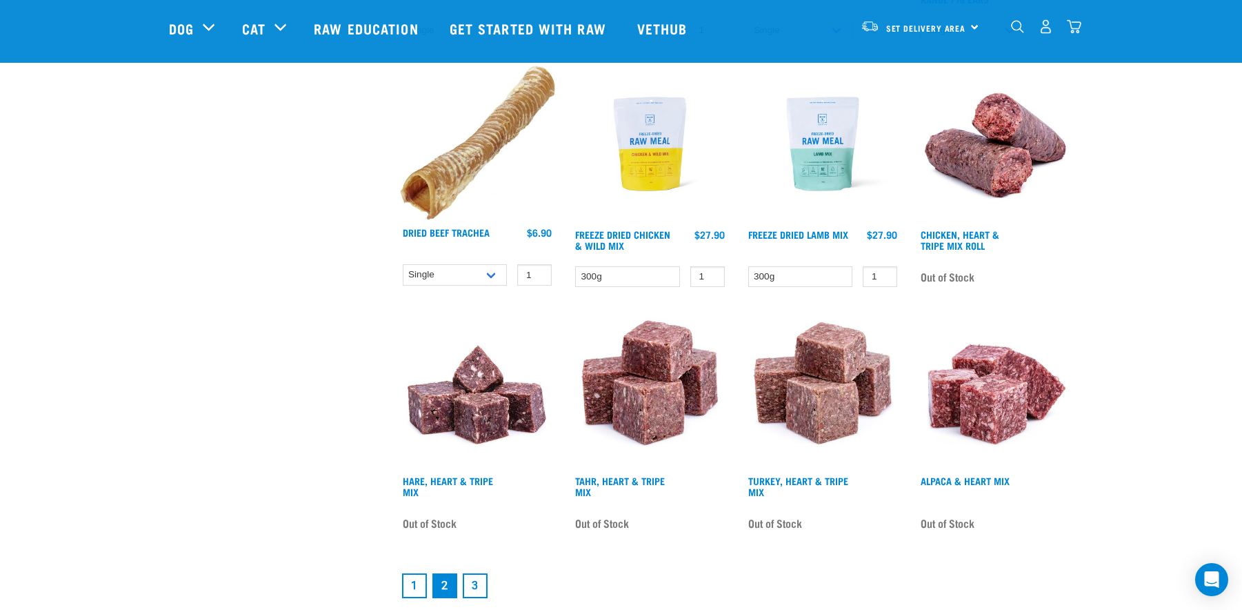
click at [479, 578] on link "3" at bounding box center [475, 585] width 25 height 25
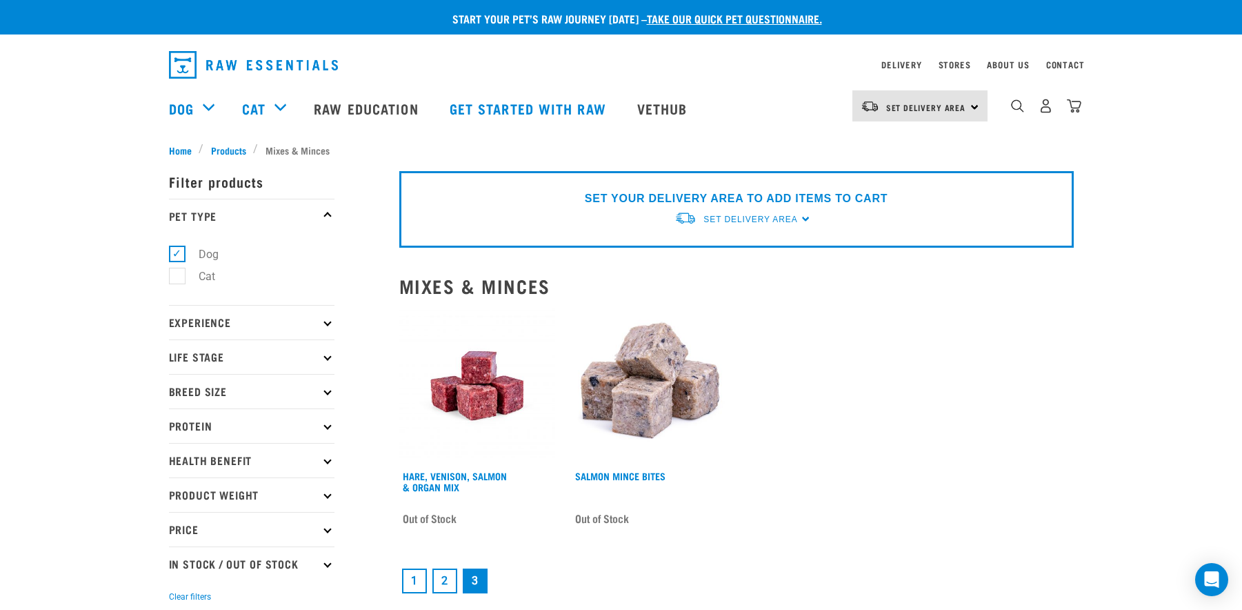
click at [448, 575] on link "2" at bounding box center [444, 580] width 25 height 25
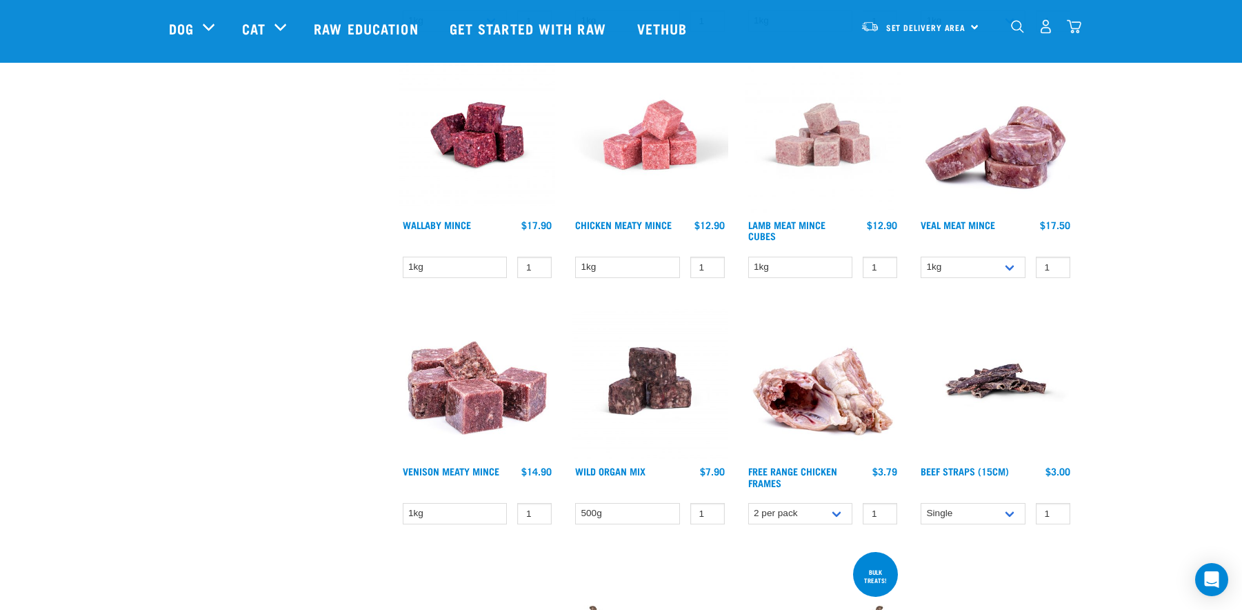
scroll to position [563, 0]
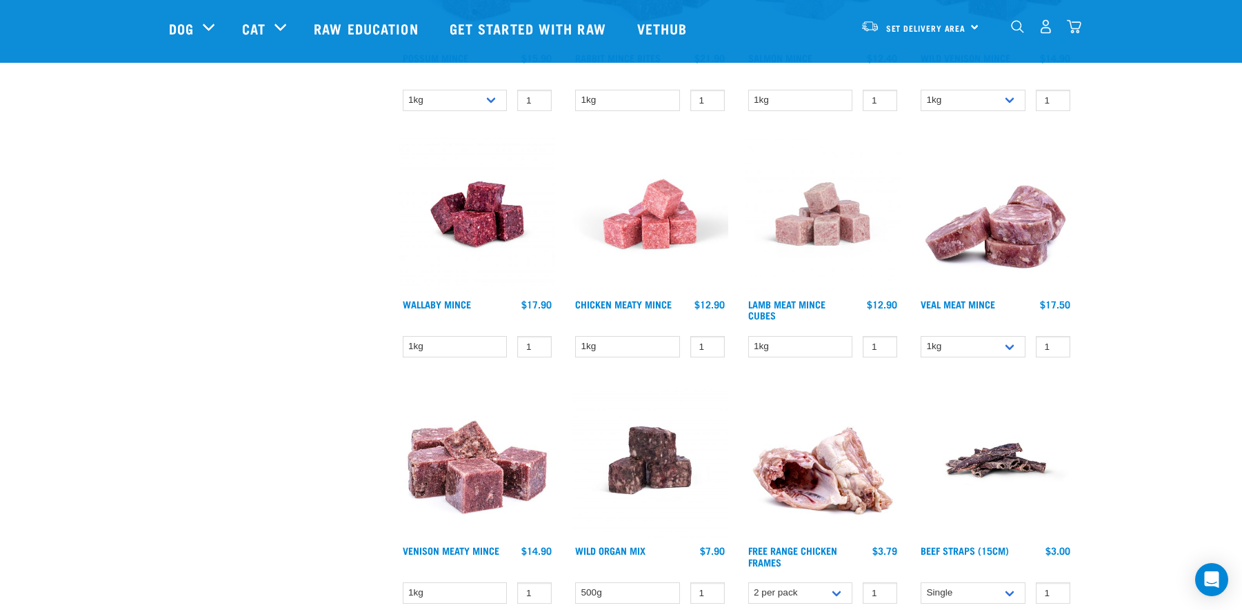
click at [832, 211] on img at bounding box center [823, 214] width 157 height 157
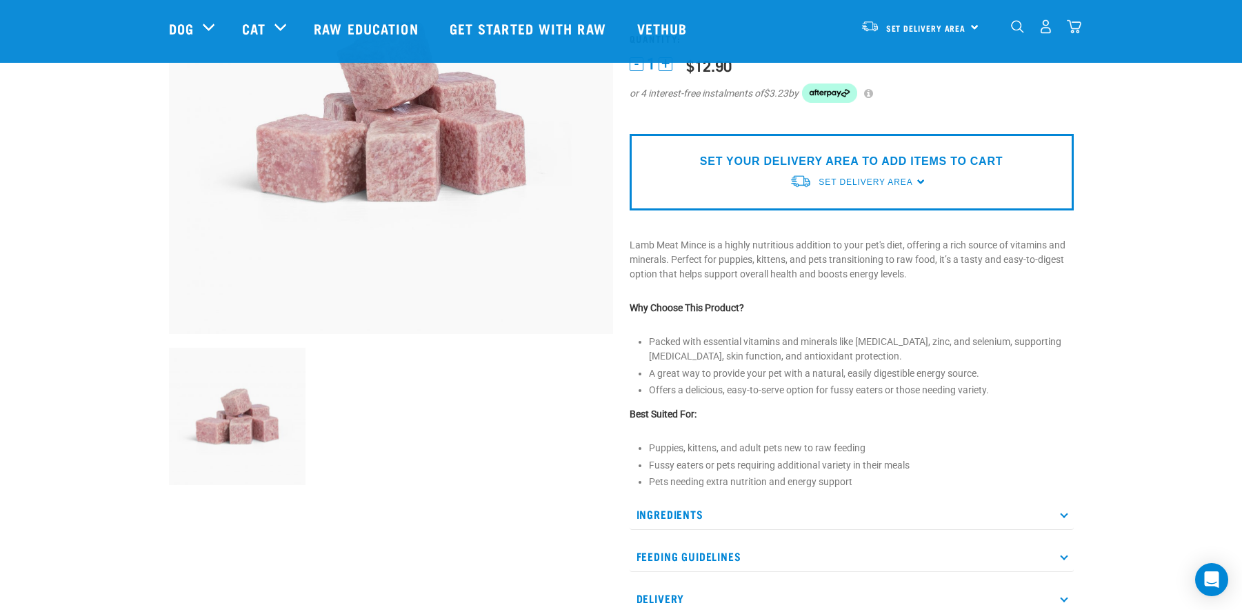
scroll to position [281, 0]
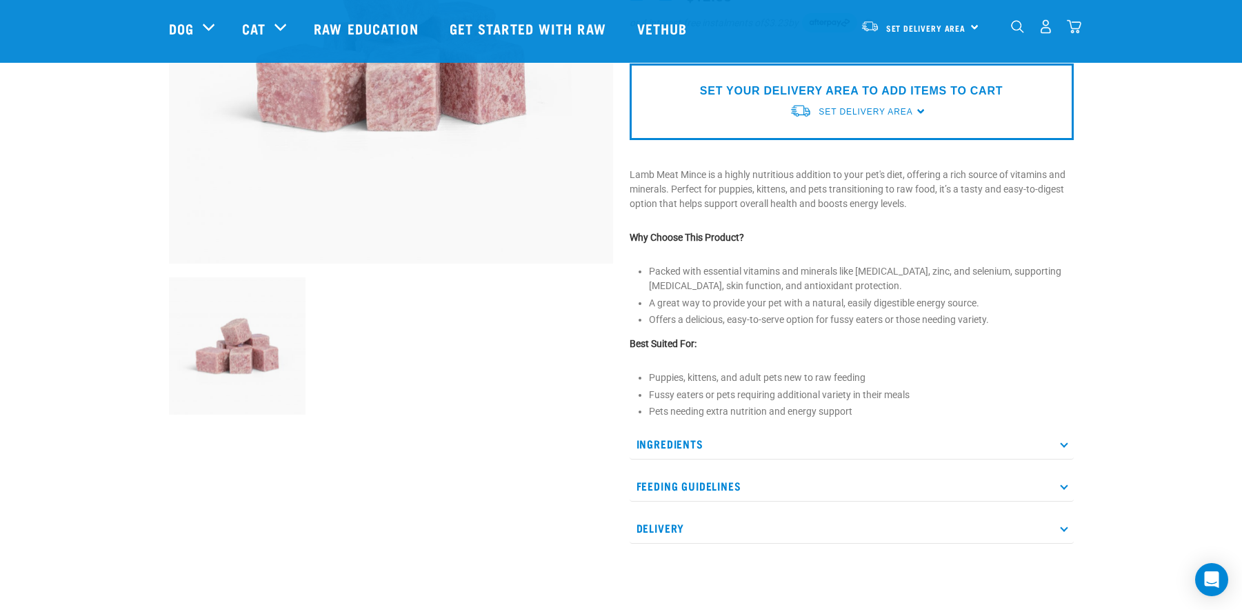
click at [1064, 447] on icon at bounding box center [1064, 444] width 8 height 8
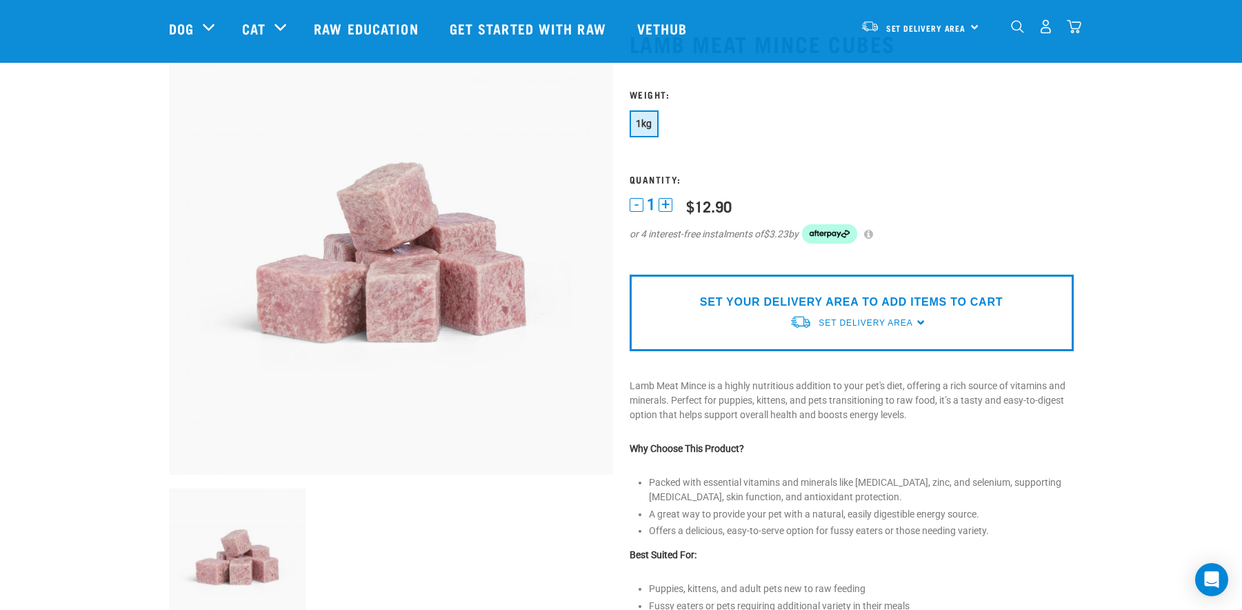
scroll to position [0, 0]
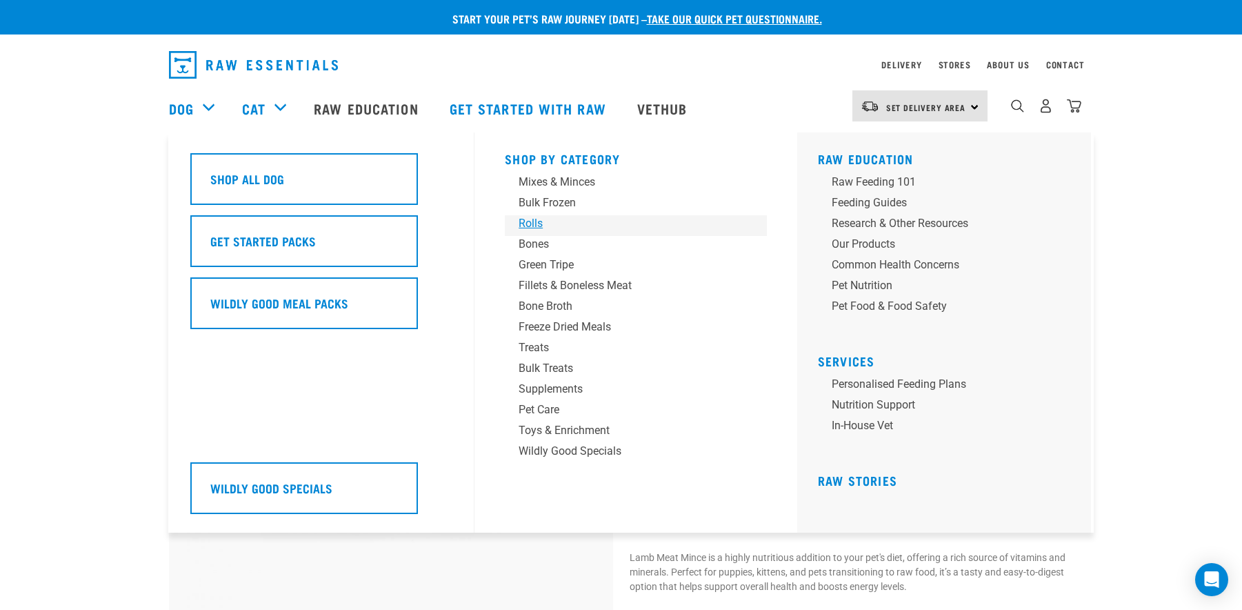
click at [528, 221] on div "Rolls" at bounding box center [626, 223] width 215 height 17
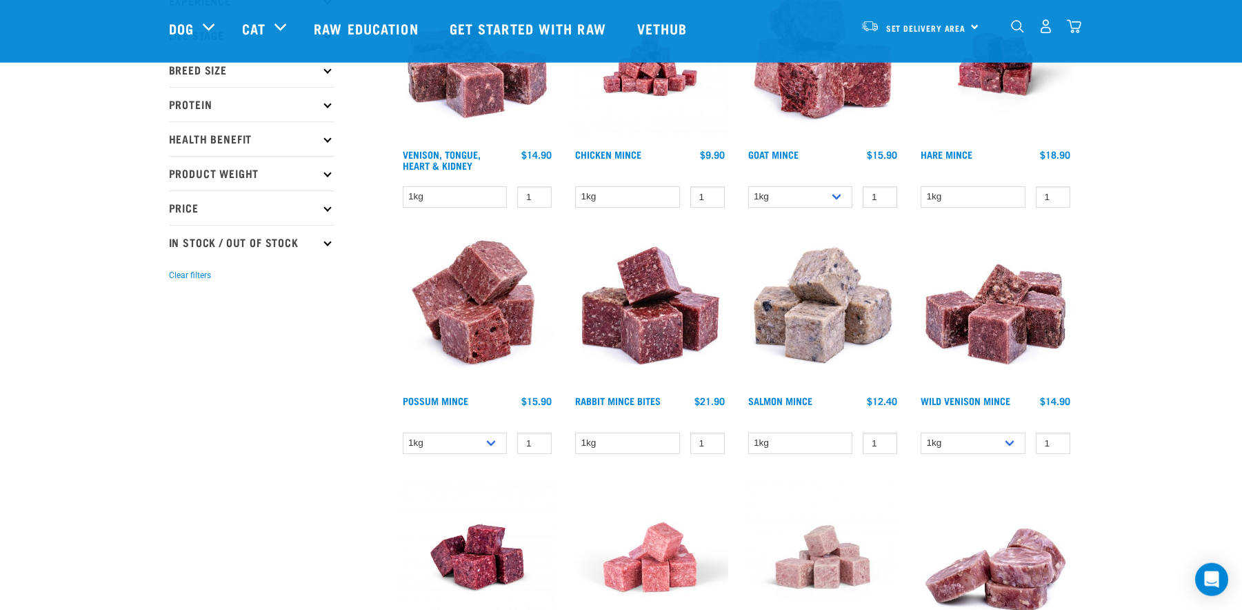
scroll to position [211, 0]
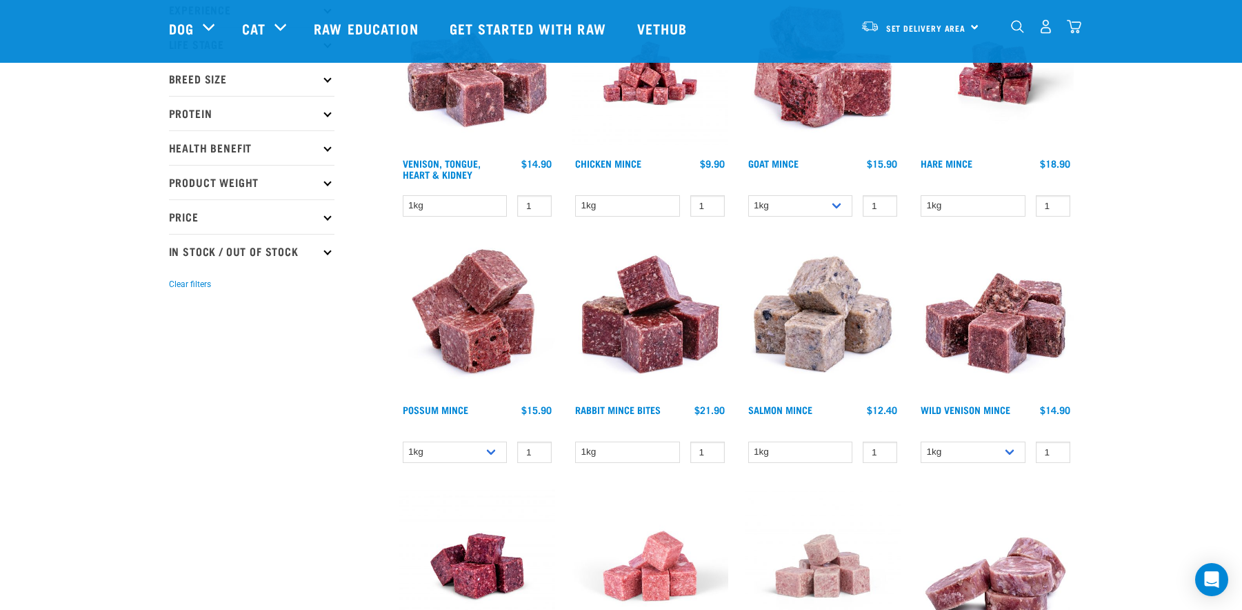
click at [828, 339] on img at bounding box center [823, 319] width 157 height 157
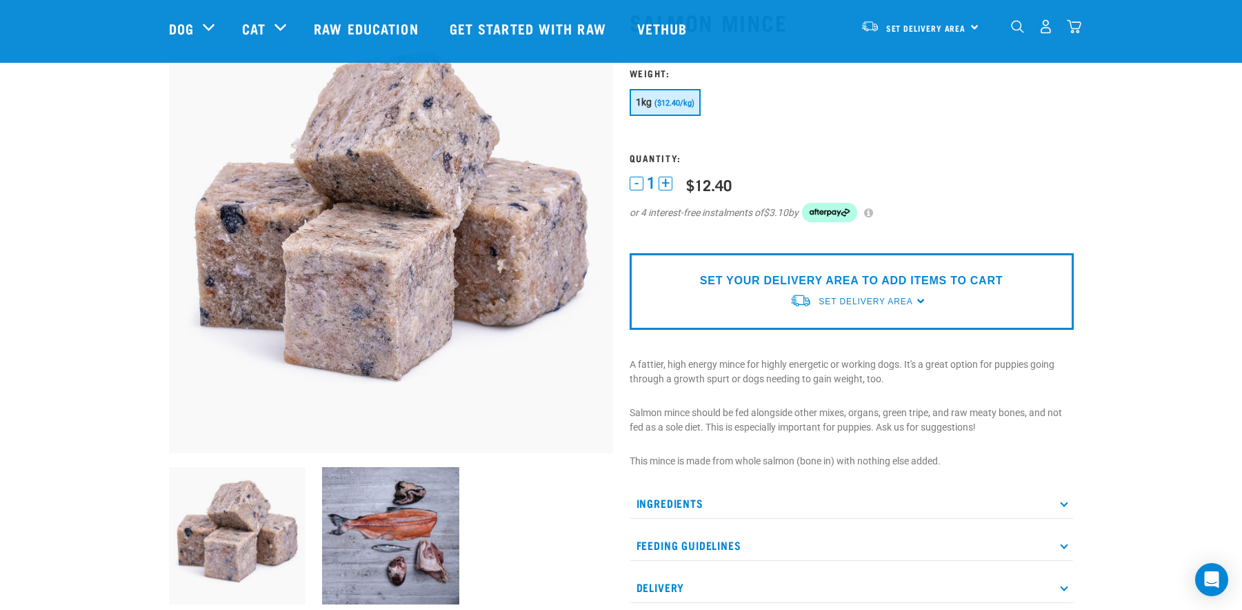
scroll to position [141, 0]
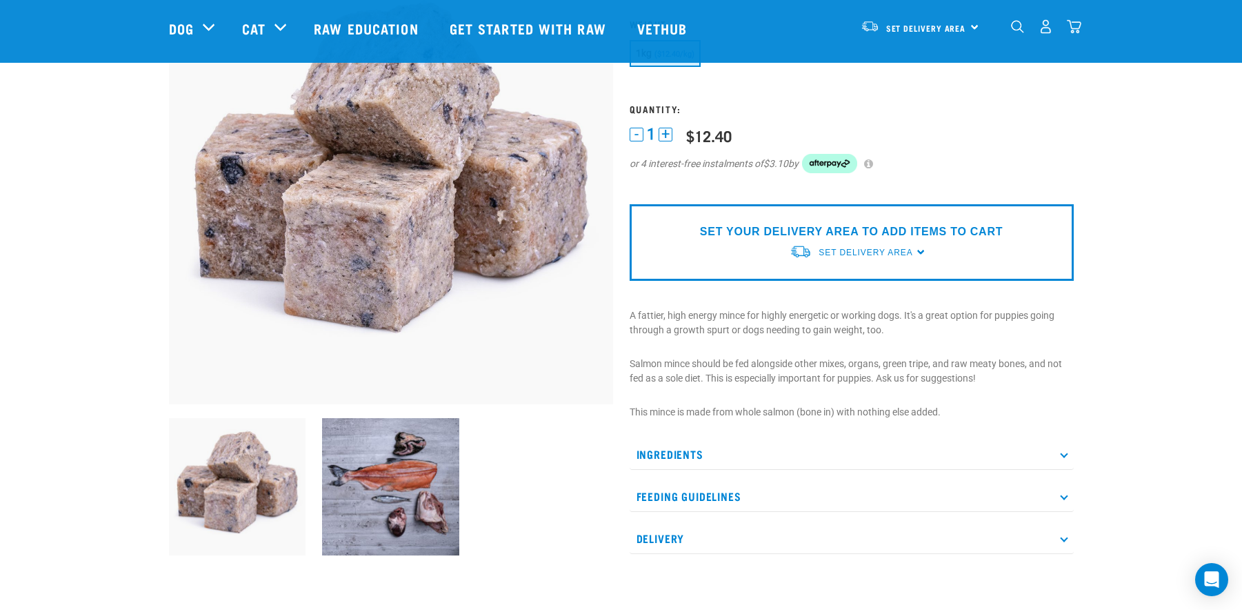
click at [1061, 455] on p "Ingredients" at bounding box center [852, 454] width 444 height 31
click at [1063, 452] on icon at bounding box center [1064, 454] width 8 height 8
click at [1064, 454] on icon at bounding box center [1064, 454] width 8 height 8
click at [708, 452] on p "Ingredients" at bounding box center [852, 454] width 444 height 31
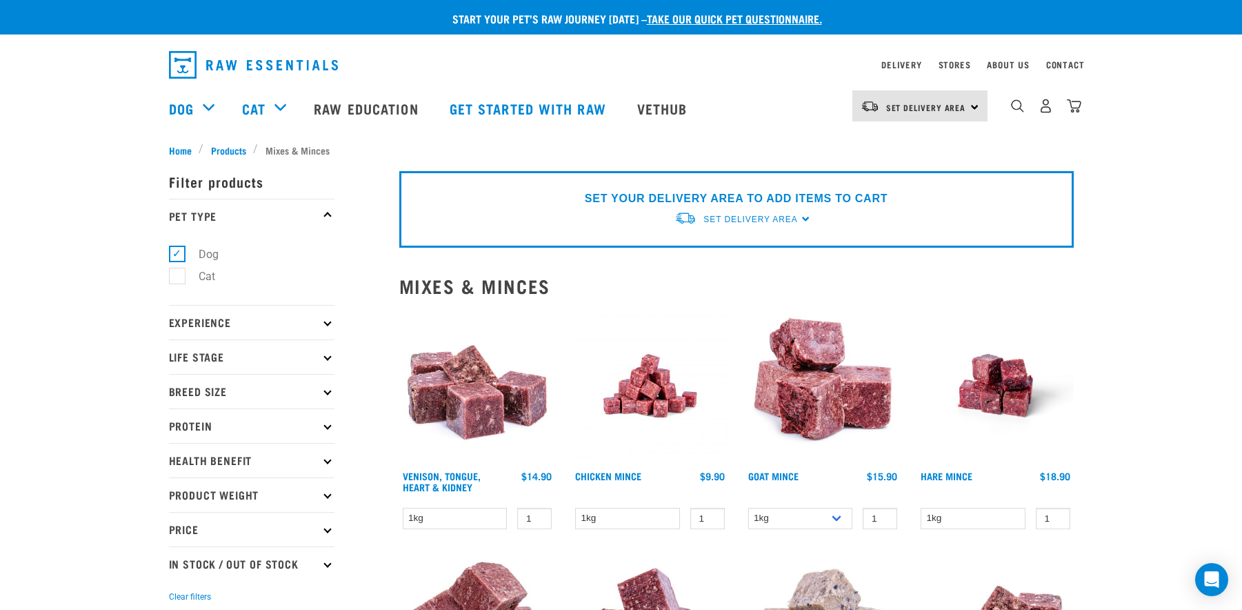
click at [326, 392] on icon at bounding box center [327, 391] width 8 height 8
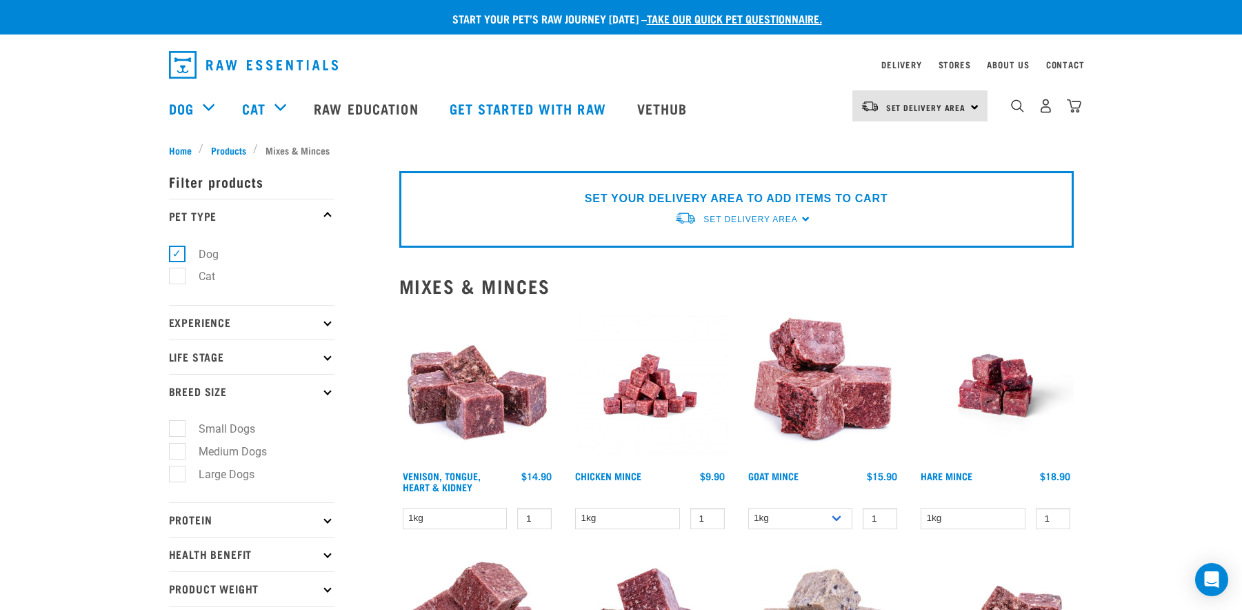
click at [252, 452] on label "Medium Dogs" at bounding box center [225, 451] width 96 height 17
click at [178, 452] on input "Medium Dogs" at bounding box center [173, 448] width 9 height 9
checkbox input "true"
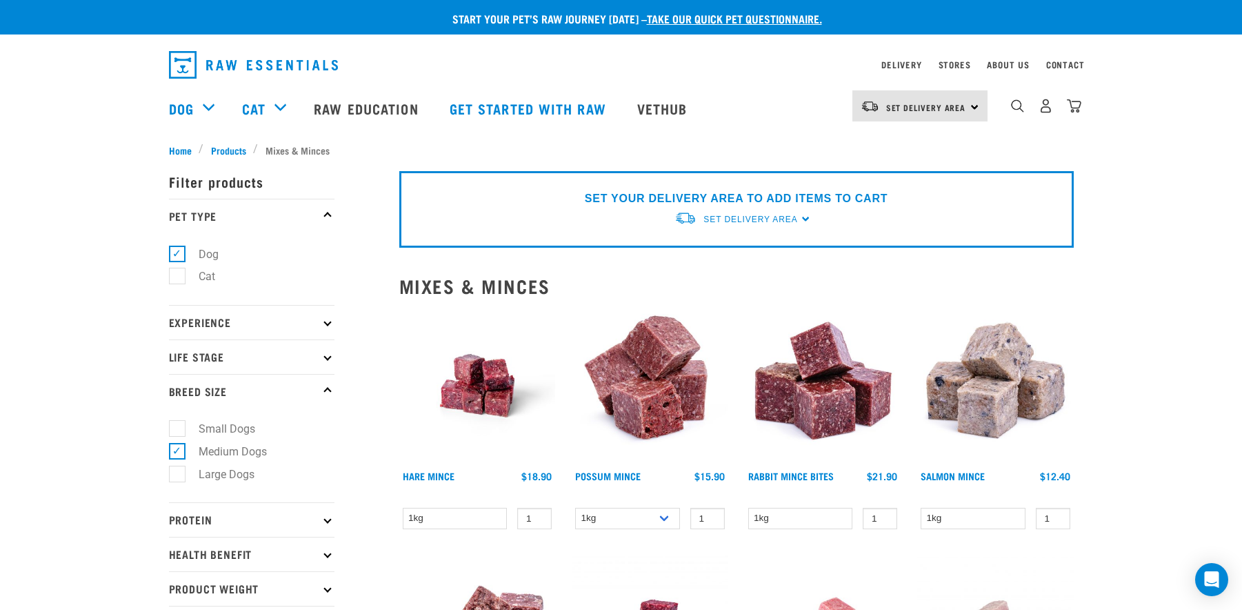
scroll to position [70, 0]
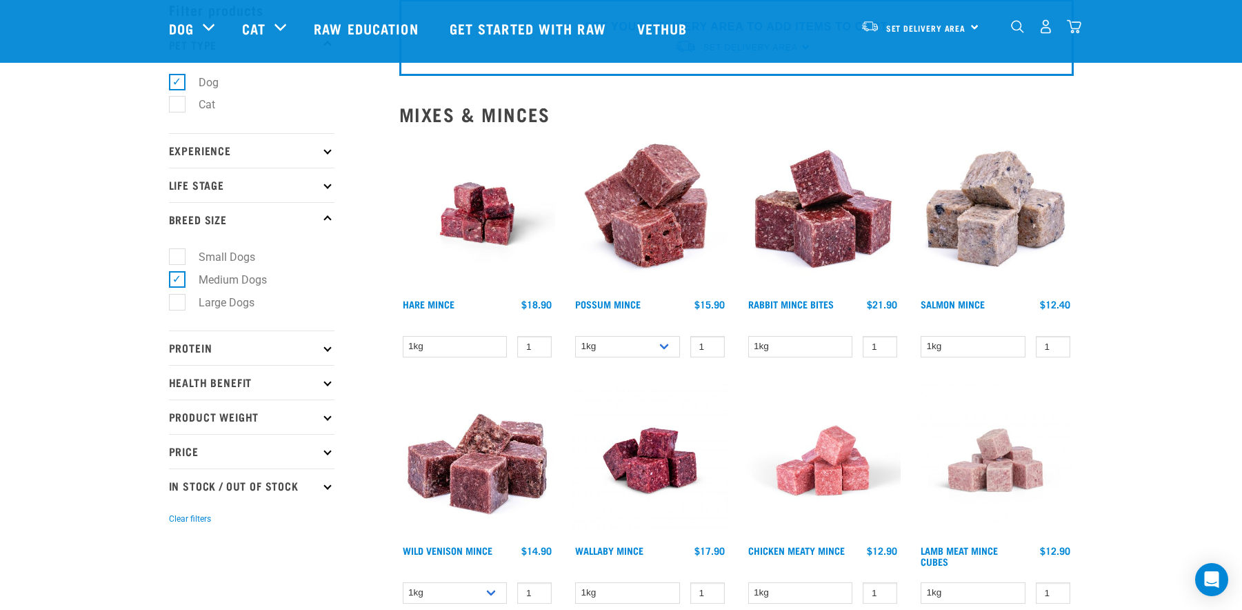
click at [324, 385] on p "Health Benefit" at bounding box center [252, 382] width 166 height 34
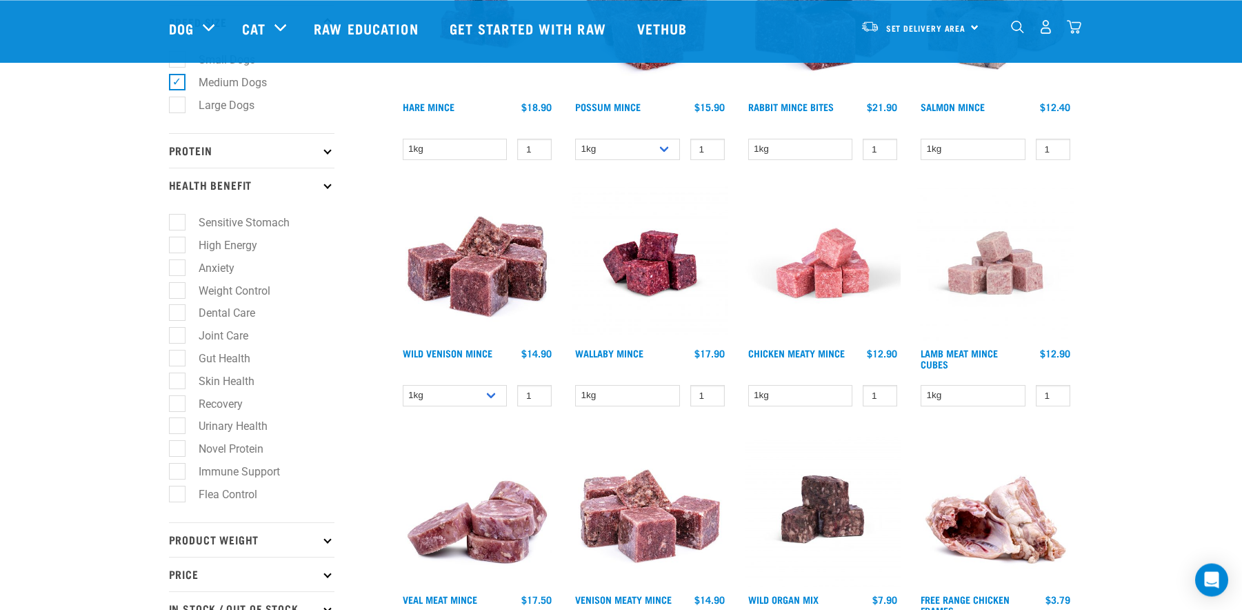
scroll to position [281, 0]
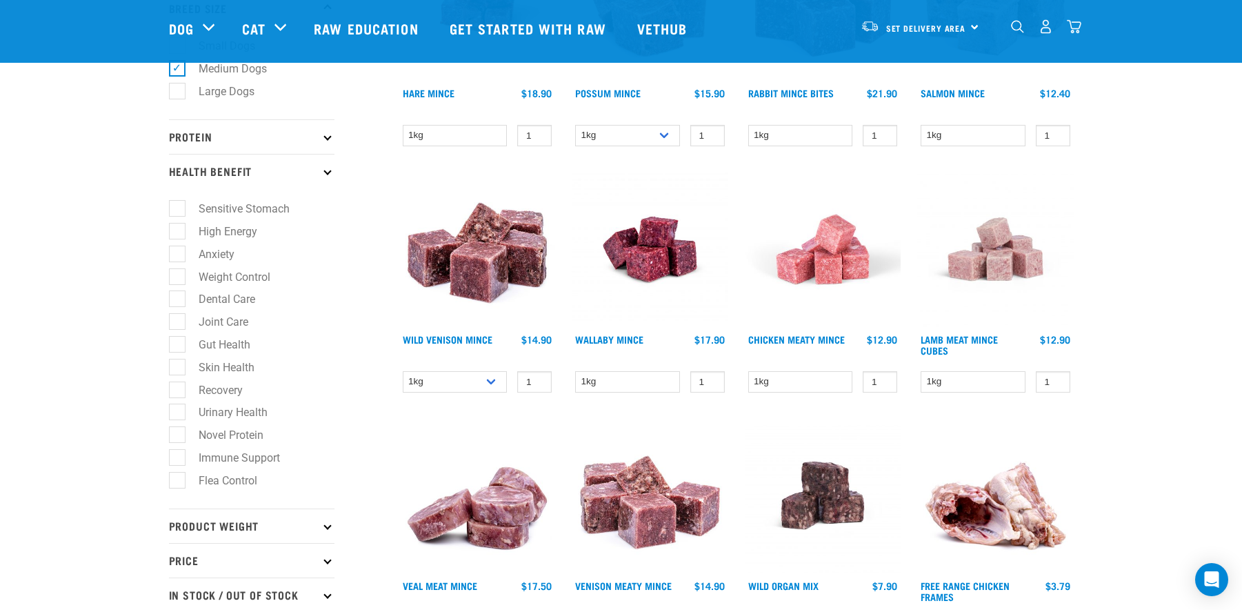
click at [177, 372] on label "Skin Health" at bounding box center [218, 367] width 83 height 17
click at [175, 369] on input "Skin Health" at bounding box center [173, 364] width 9 height 9
checkbox input "true"
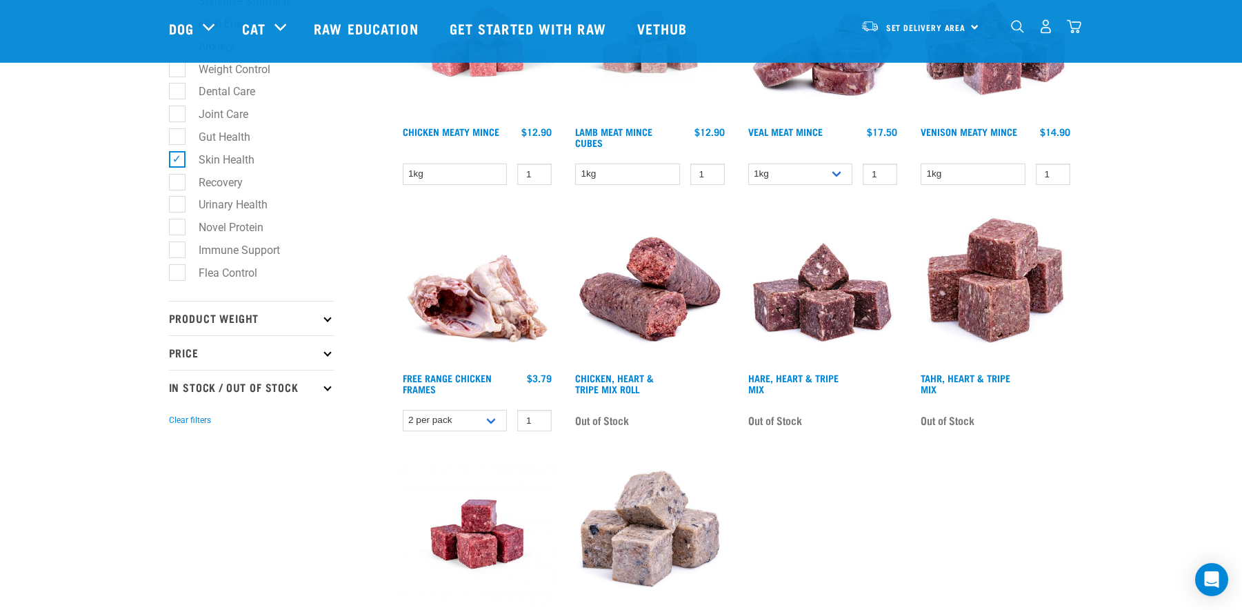
scroll to position [492, 0]
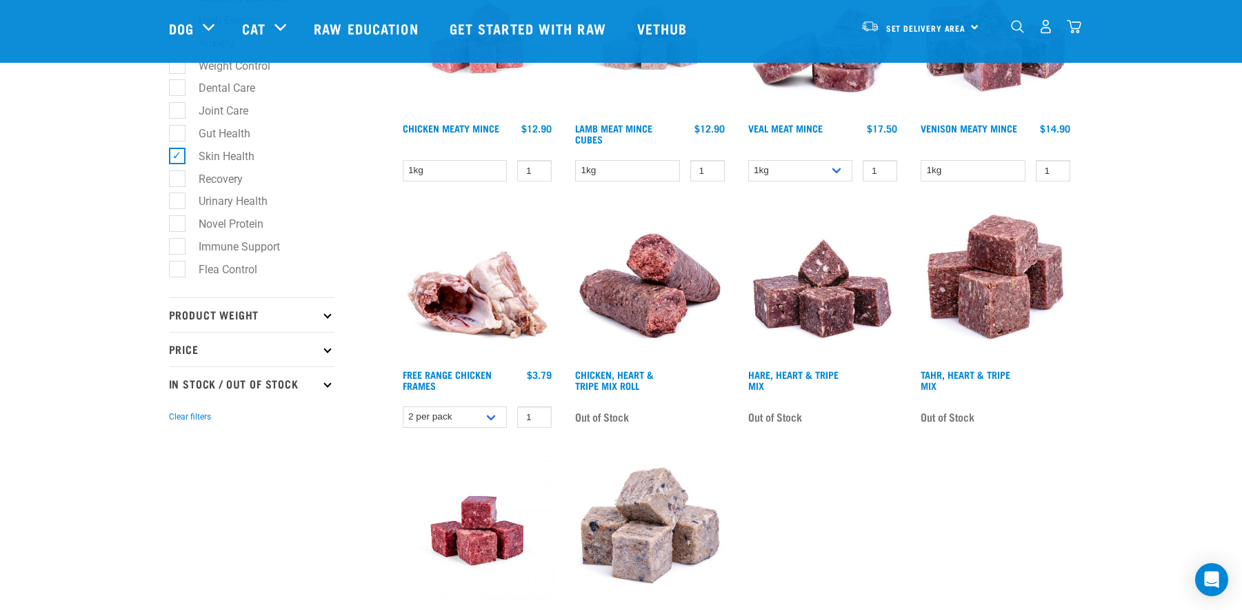
click at [328, 326] on p "Product Weight" at bounding box center [252, 314] width 166 height 34
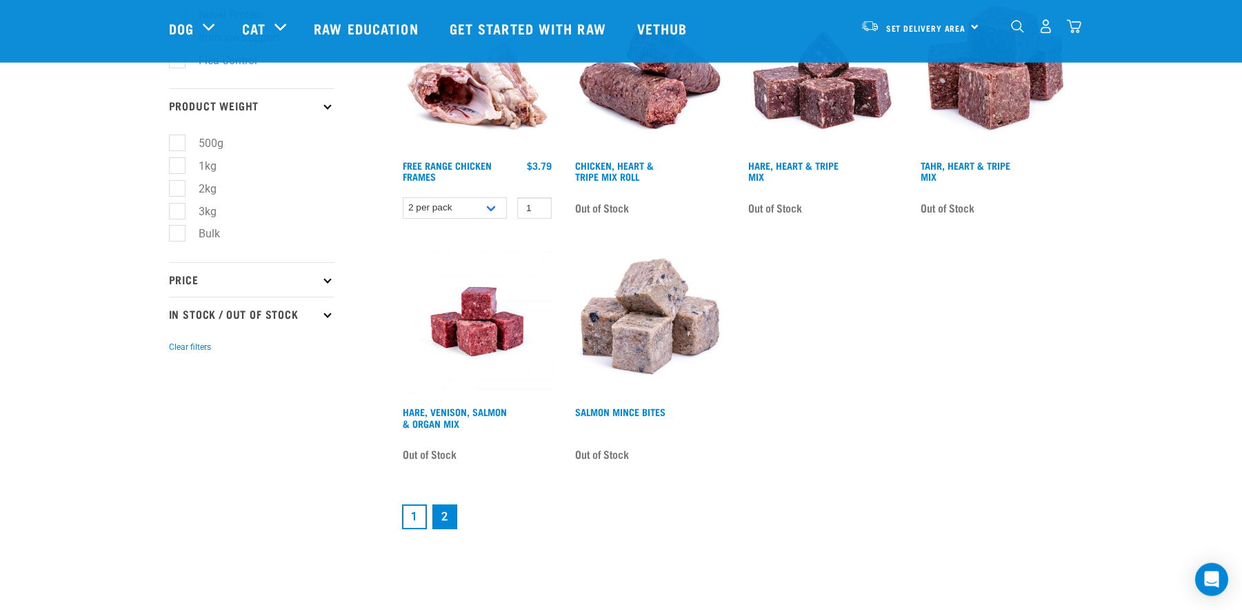
scroll to position [703, 0]
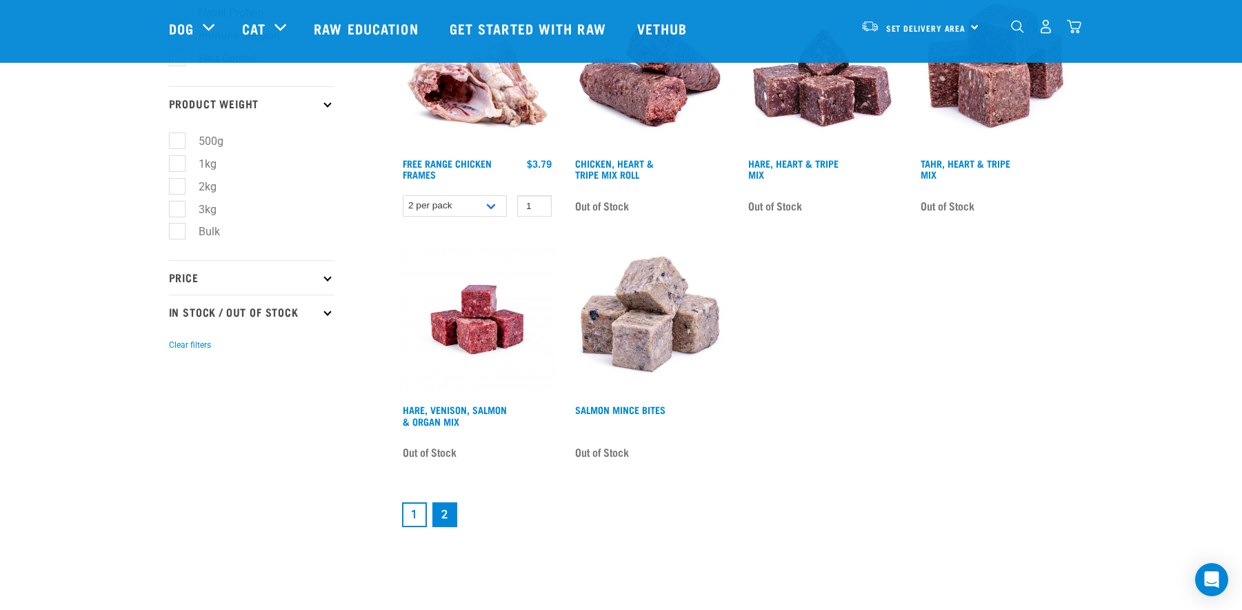
click at [325, 288] on p "Price" at bounding box center [252, 277] width 166 height 34
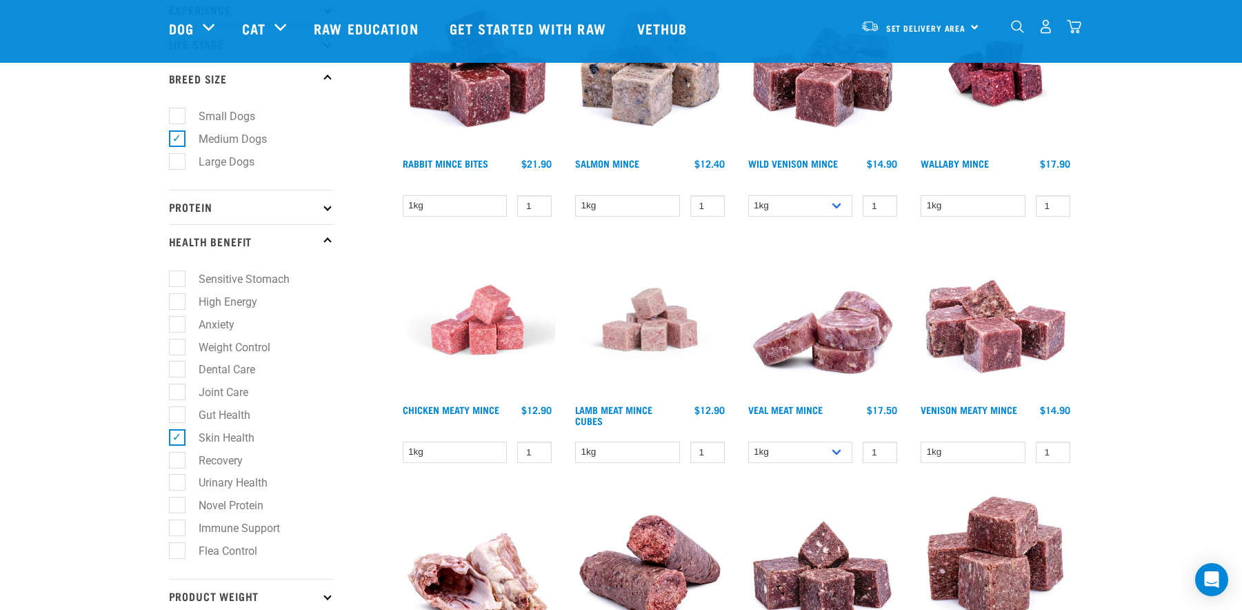
scroll to position [0, 0]
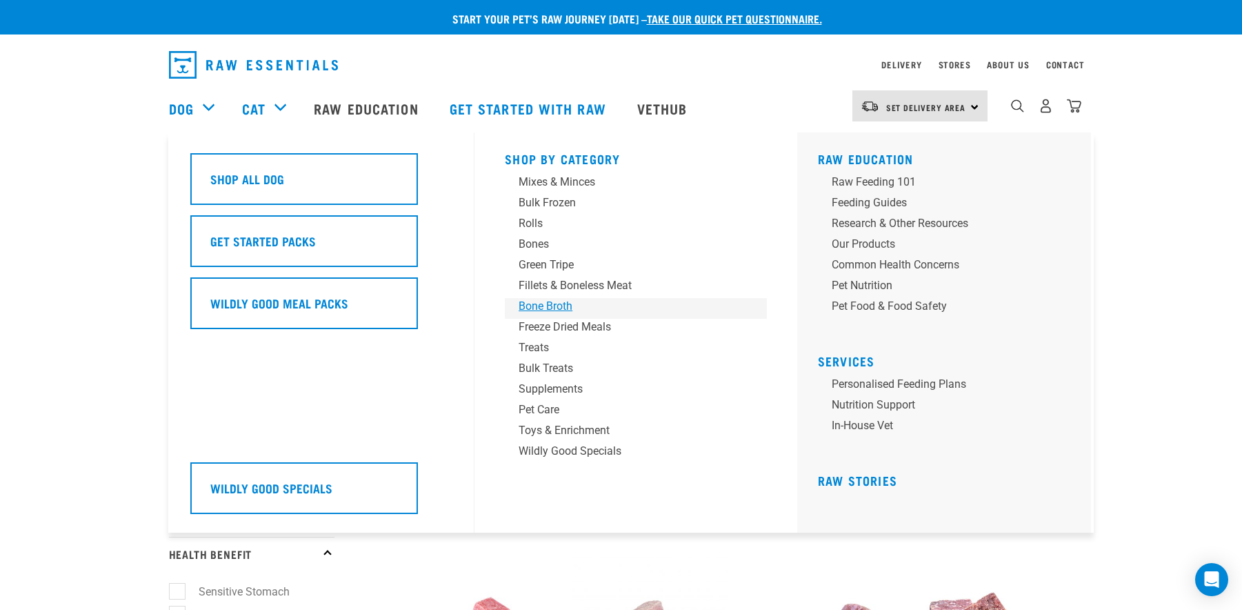
click at [563, 304] on div "Bone Broth" at bounding box center [626, 306] width 215 height 17
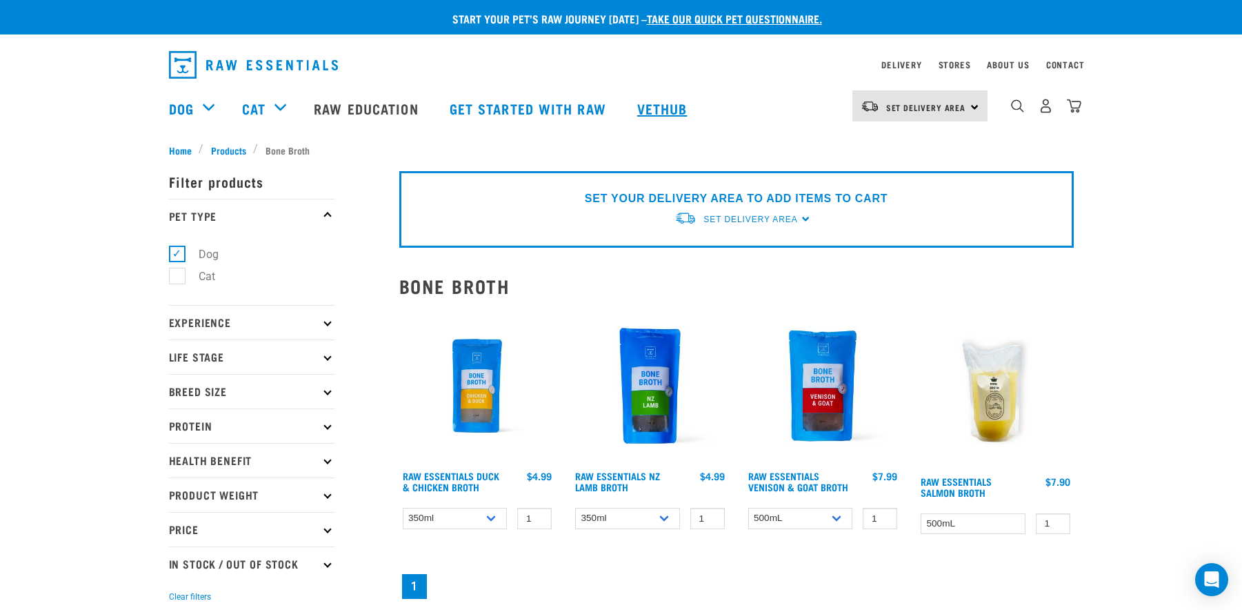
click at [682, 107] on link "Vethub" at bounding box center [663, 108] width 81 height 55
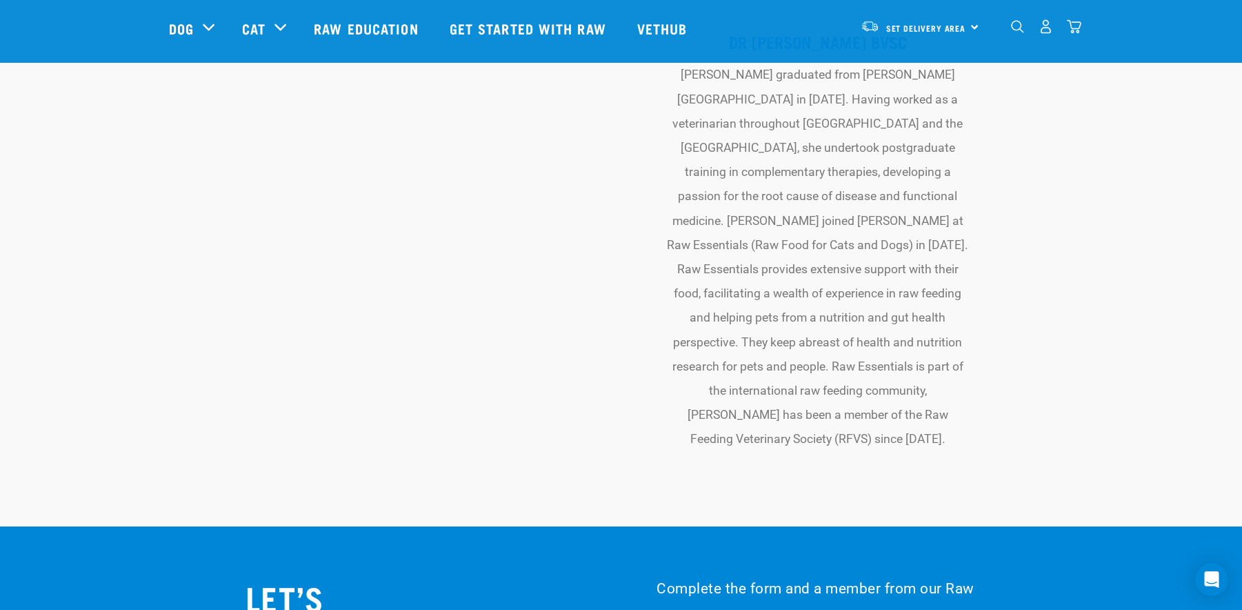
scroll to position [4924, 0]
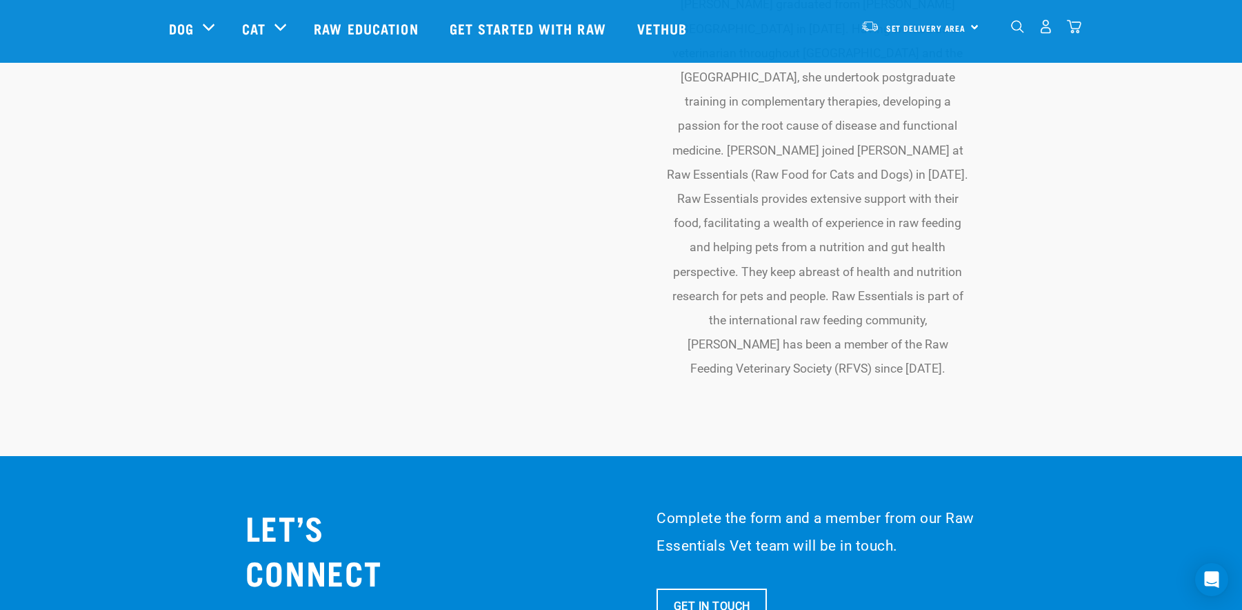
click at [744, 588] on link "Get In Touch" at bounding box center [711, 605] width 110 height 34
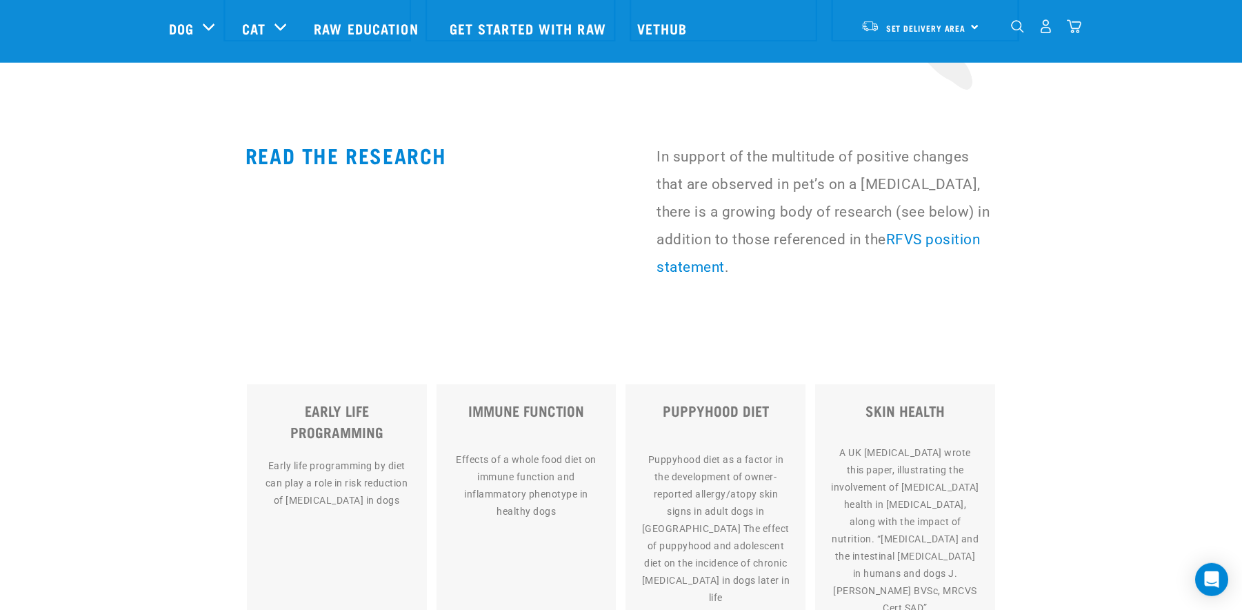
scroll to position [7585, 0]
